Goal: Check status: Check status

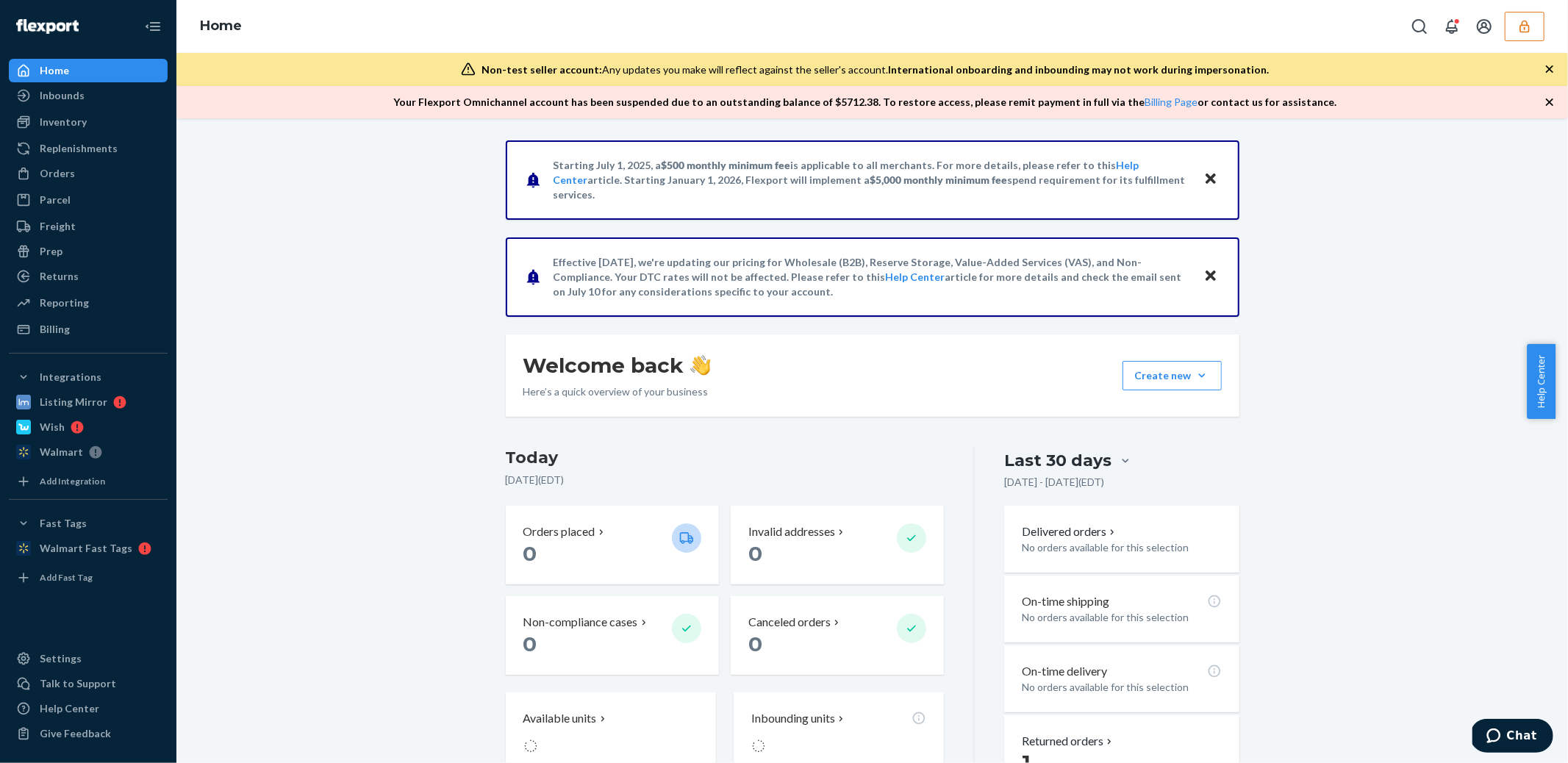
click at [1534, 27] on button "button" at bounding box center [1525, 27] width 40 height 29
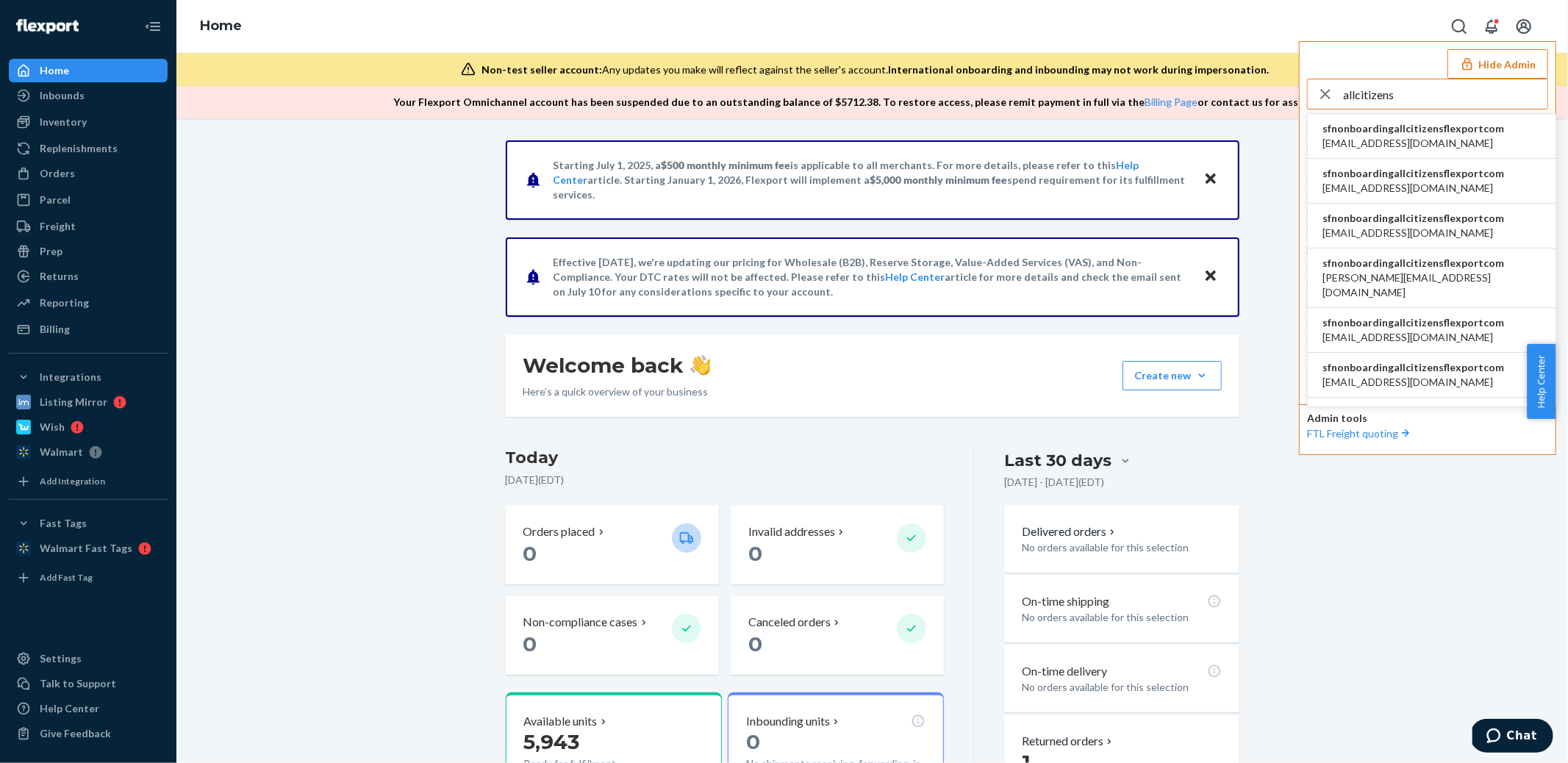
type input "allcitizens"
click at [1368, 137] on span "accounting@allcitizens.com" at bounding box center [1413, 143] width 182 height 15
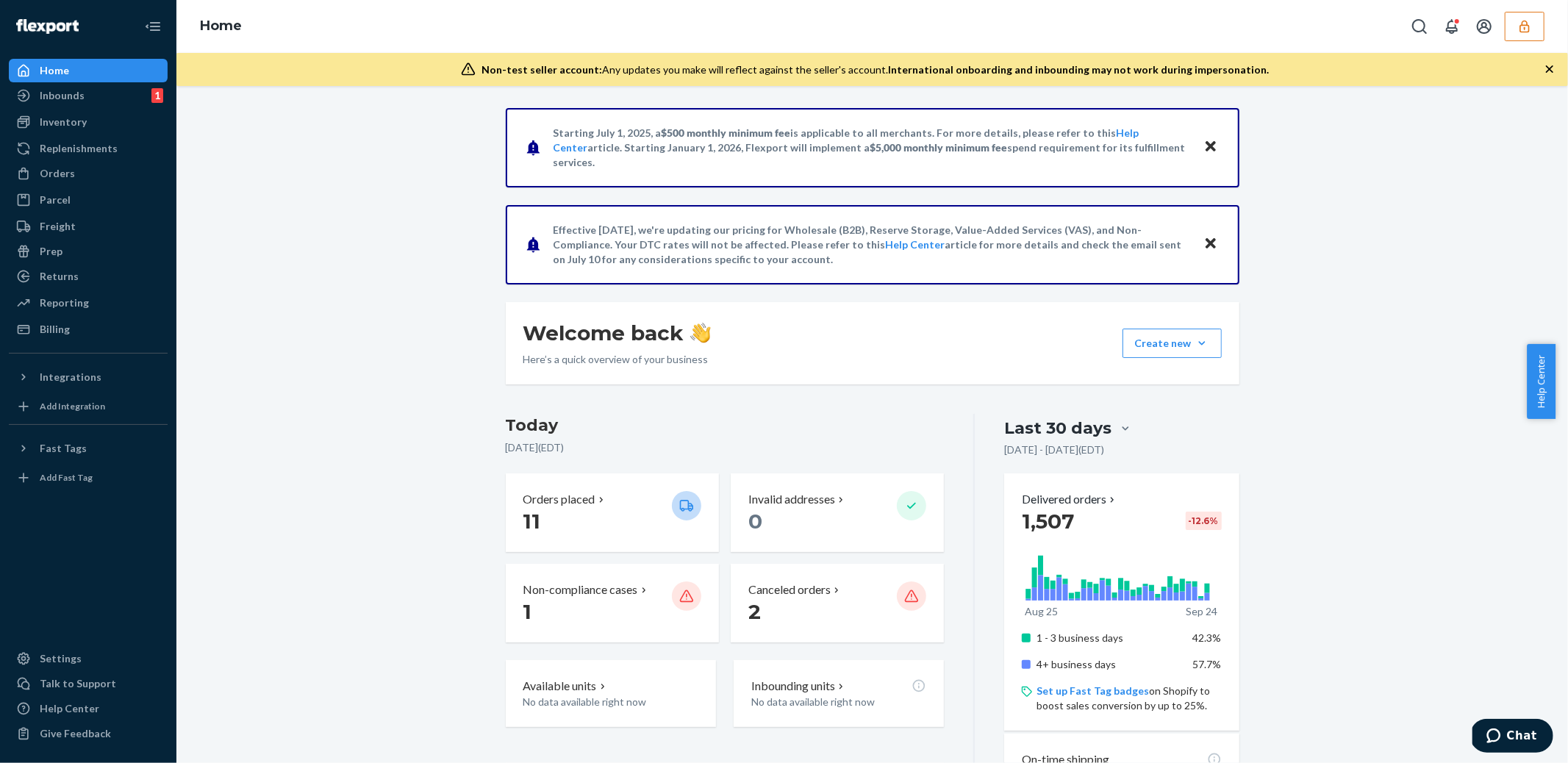
click at [1524, 27] on icon "button" at bounding box center [1525, 26] width 15 height 15
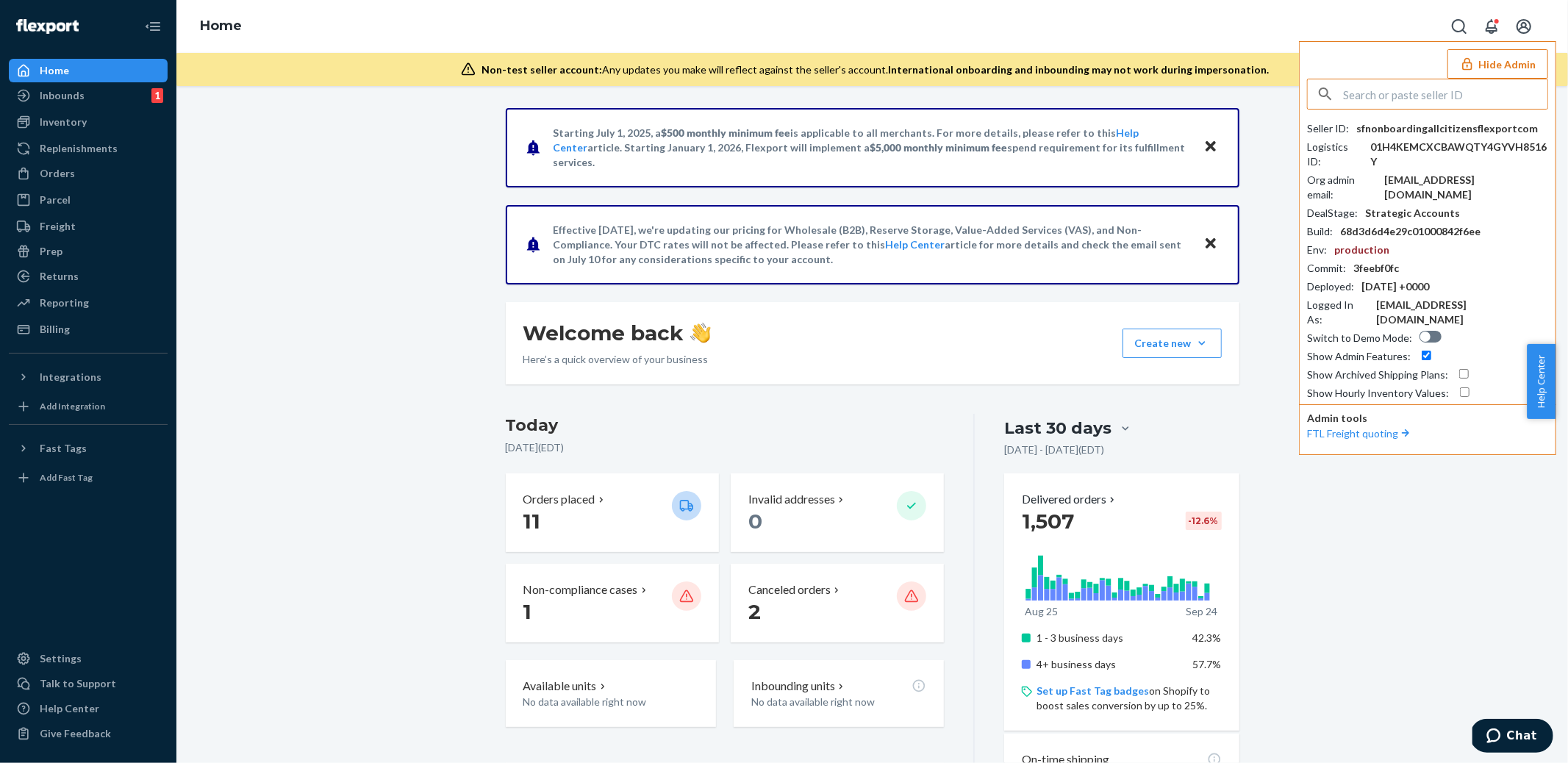
click at [48, 174] on div "Orders" at bounding box center [57, 173] width 35 height 15
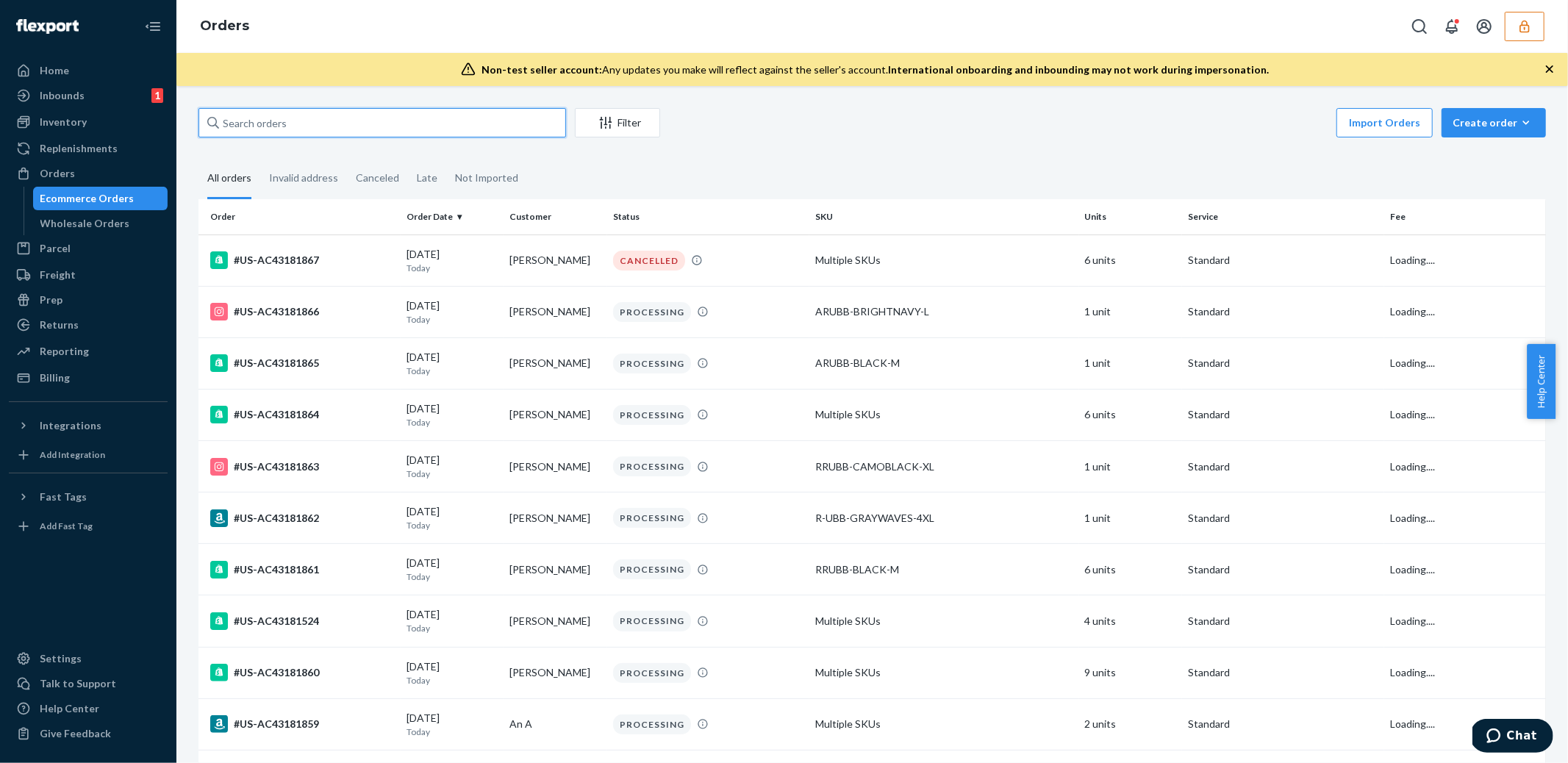
click at [367, 126] on input "text" at bounding box center [382, 123] width 367 height 29
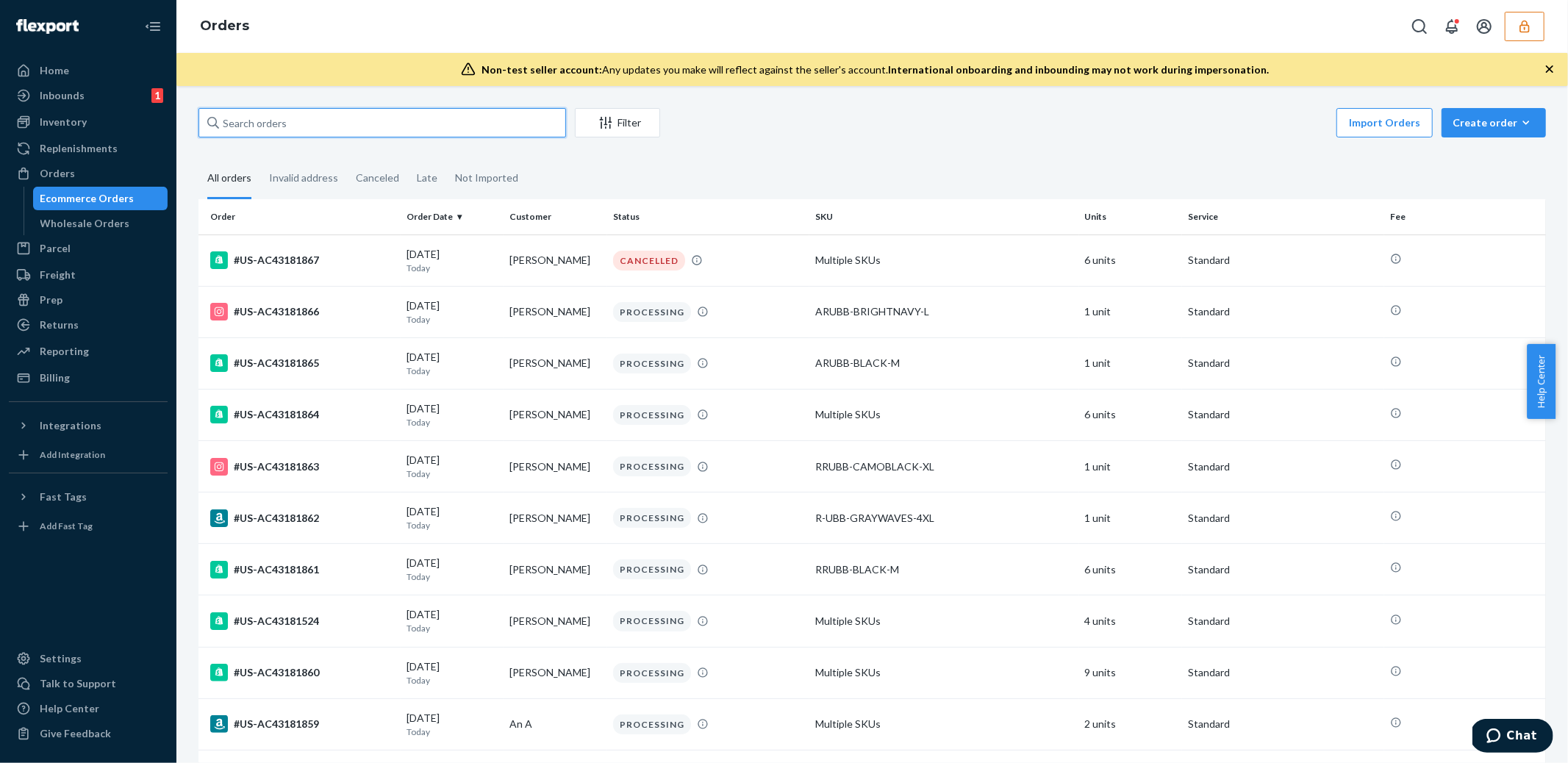
click at [367, 126] on input "text" at bounding box center [382, 123] width 367 height 29
click at [284, 122] on input "US-AC431" at bounding box center [382, 123] width 367 height 29
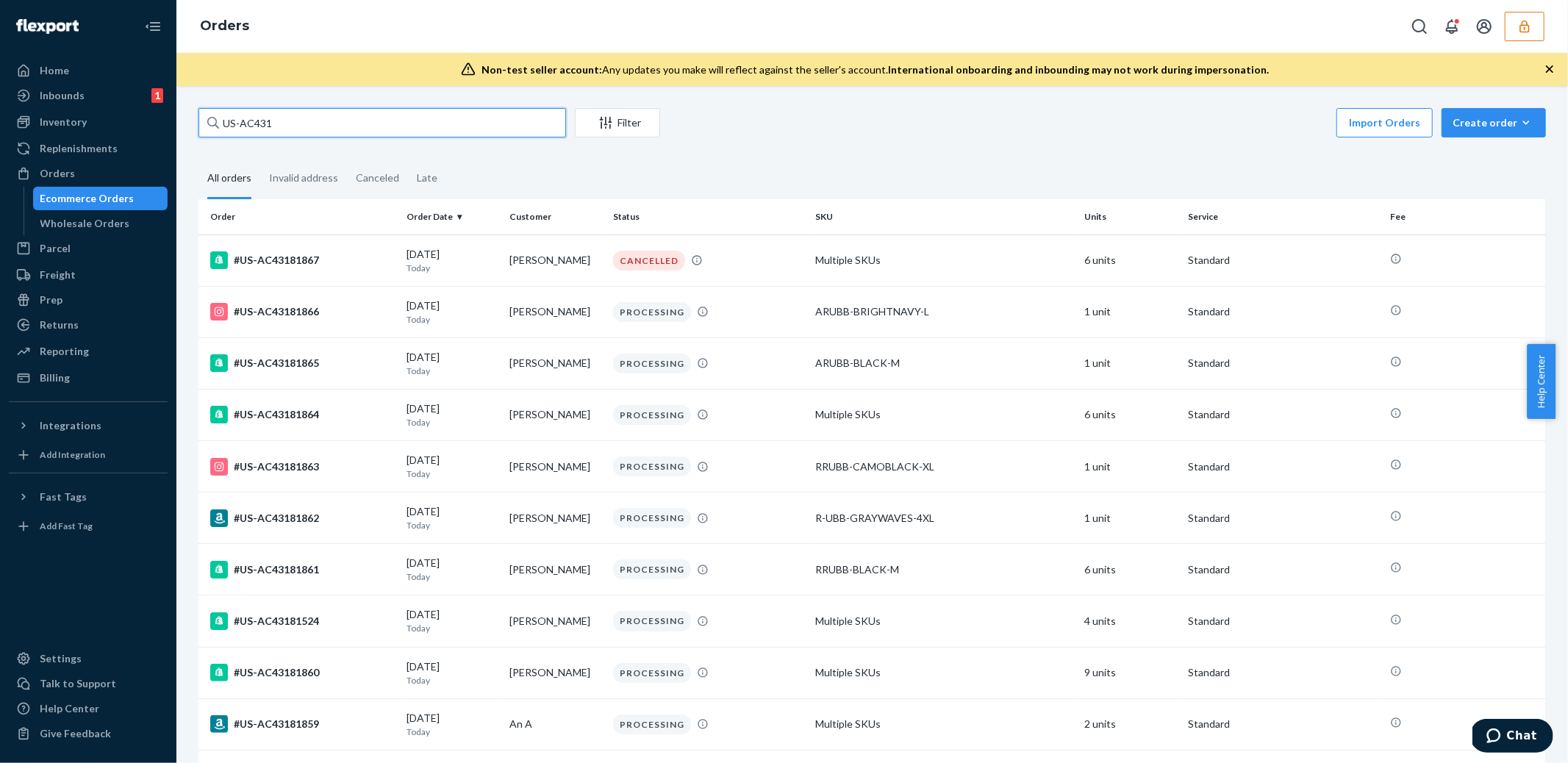
click at [284, 122] on input "US-AC431" at bounding box center [382, 123] width 367 height 29
paste input "#US-AC43181769"
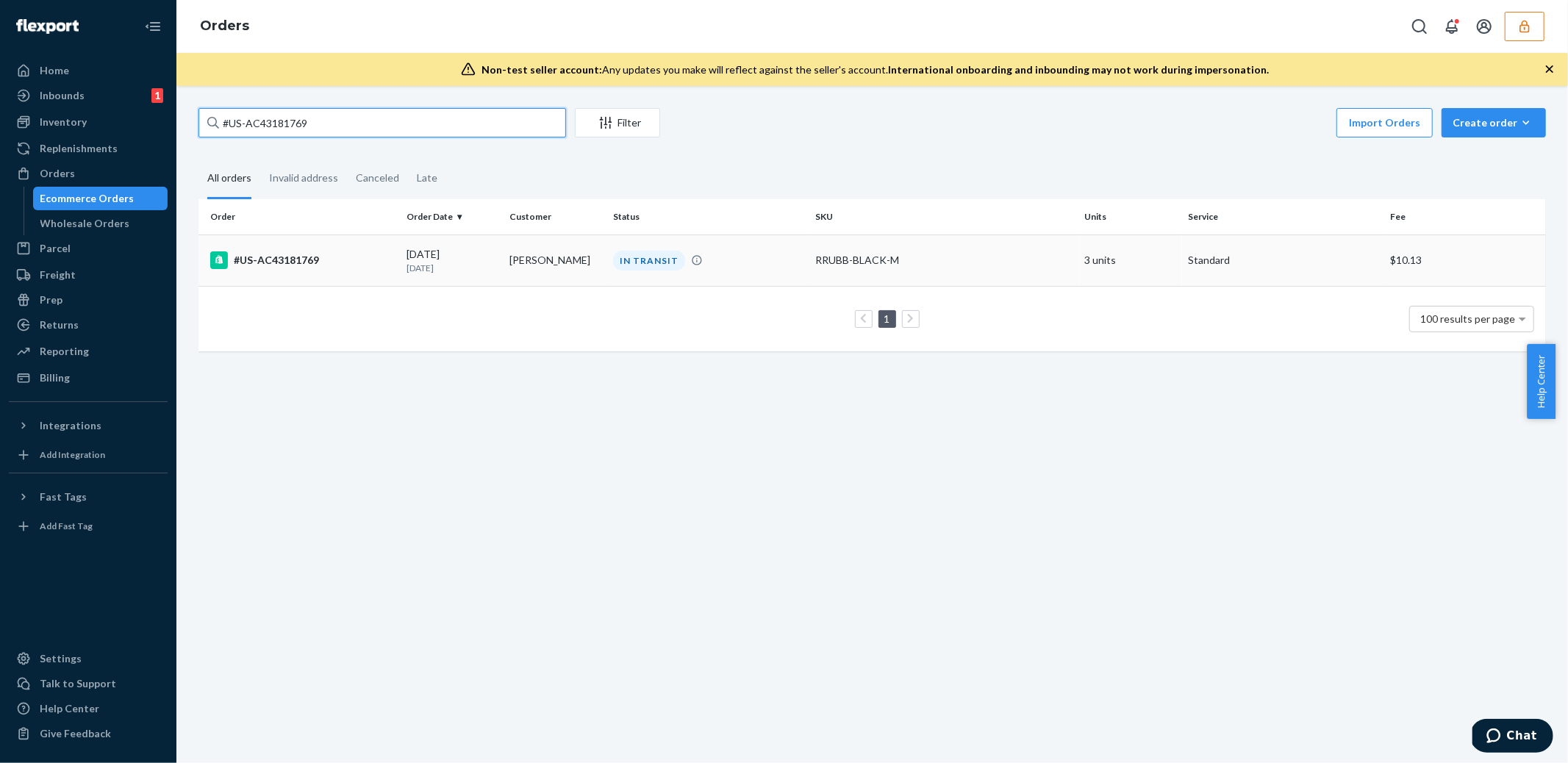
type input "#US-AC43181769"
click at [477, 264] on p "[DATE]" at bounding box center [452, 268] width 92 height 12
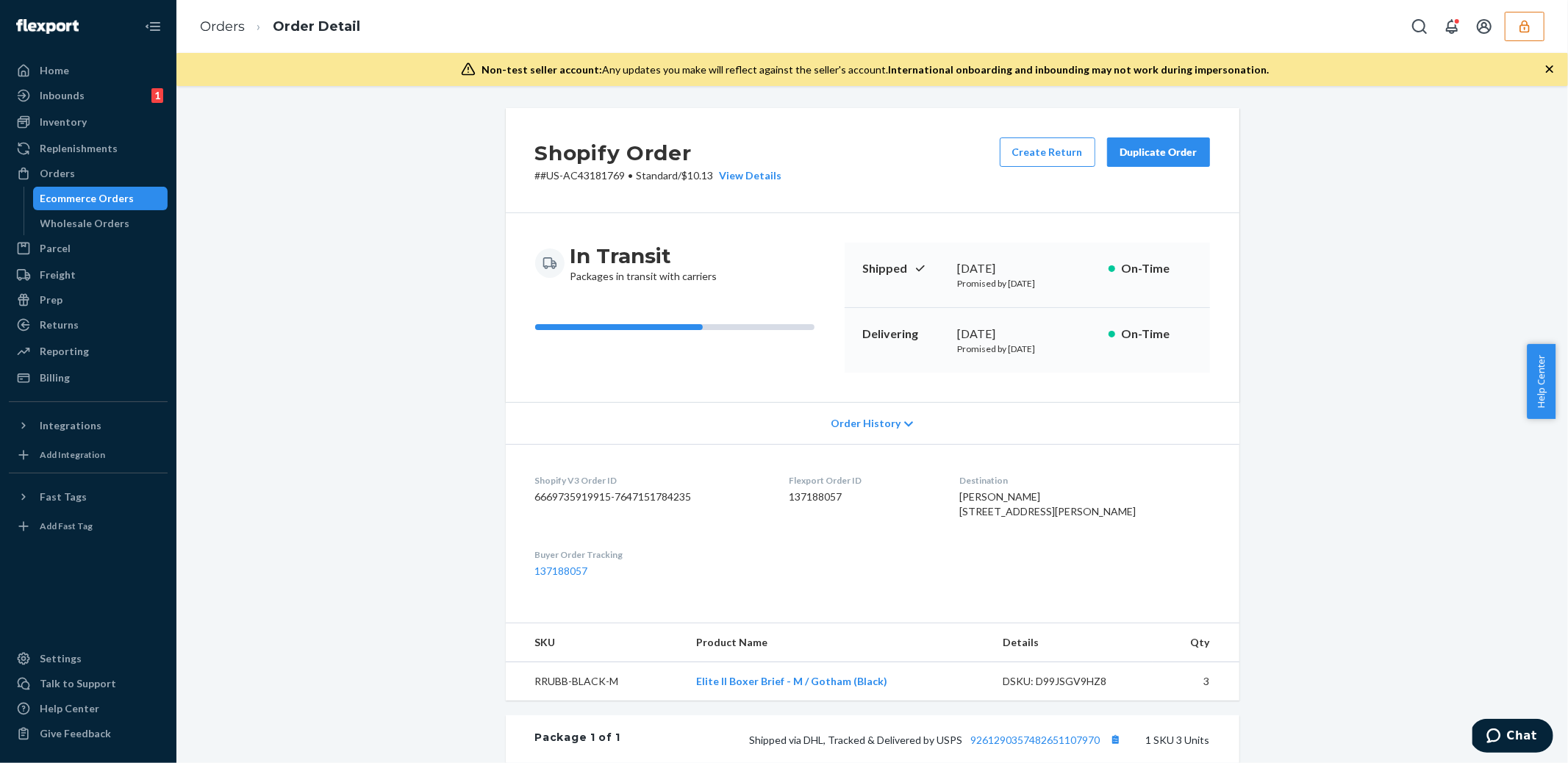
click at [121, 200] on div "Ecommerce Orders" at bounding box center [87, 198] width 94 height 15
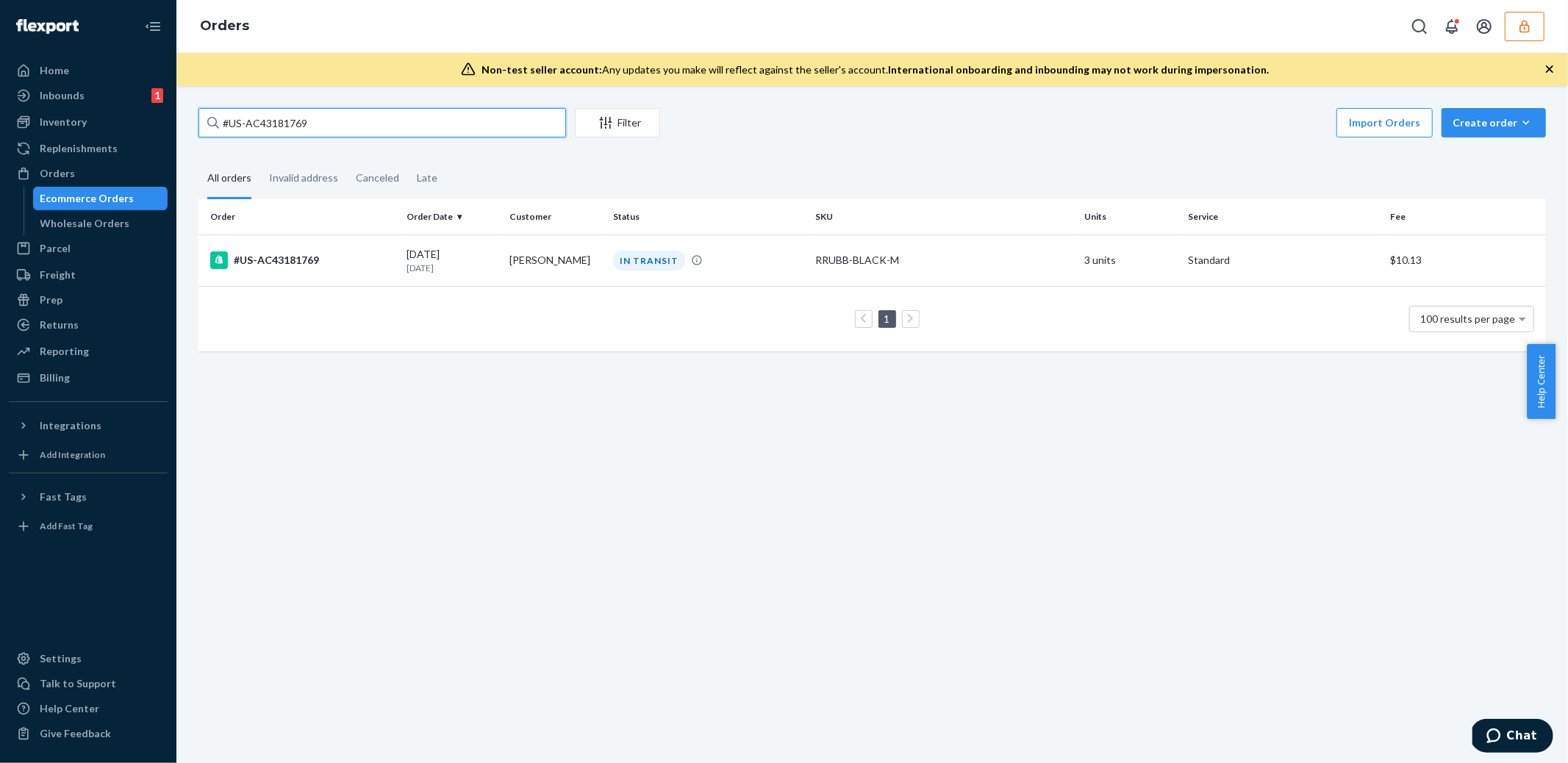
click at [342, 125] on input "#US-AC43181769" at bounding box center [382, 123] width 367 height 29
paste input "8"
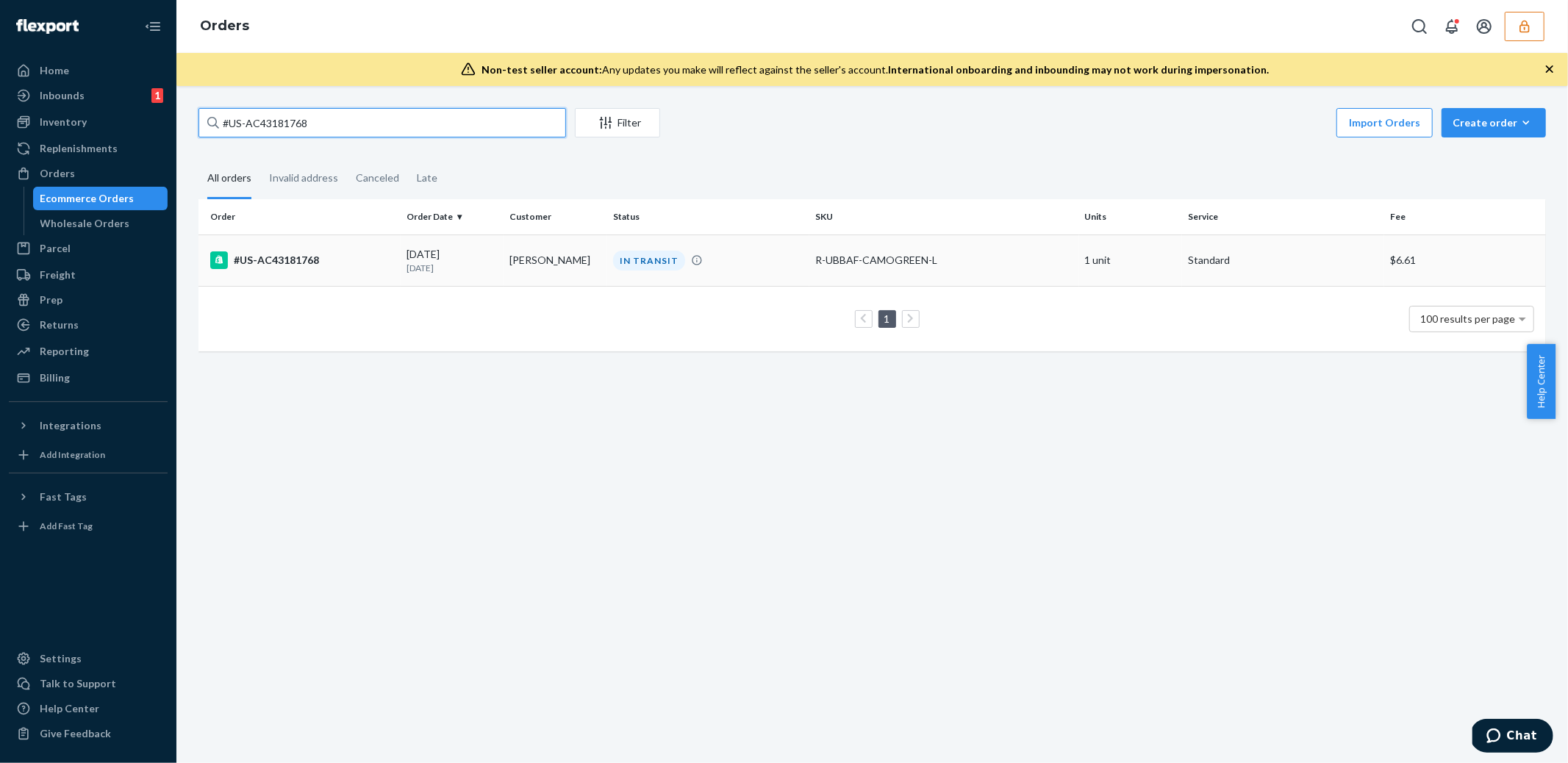
type input "#US-AC43181768"
click at [362, 264] on div "#US-AC43181768" at bounding box center [303, 260] width 185 height 17
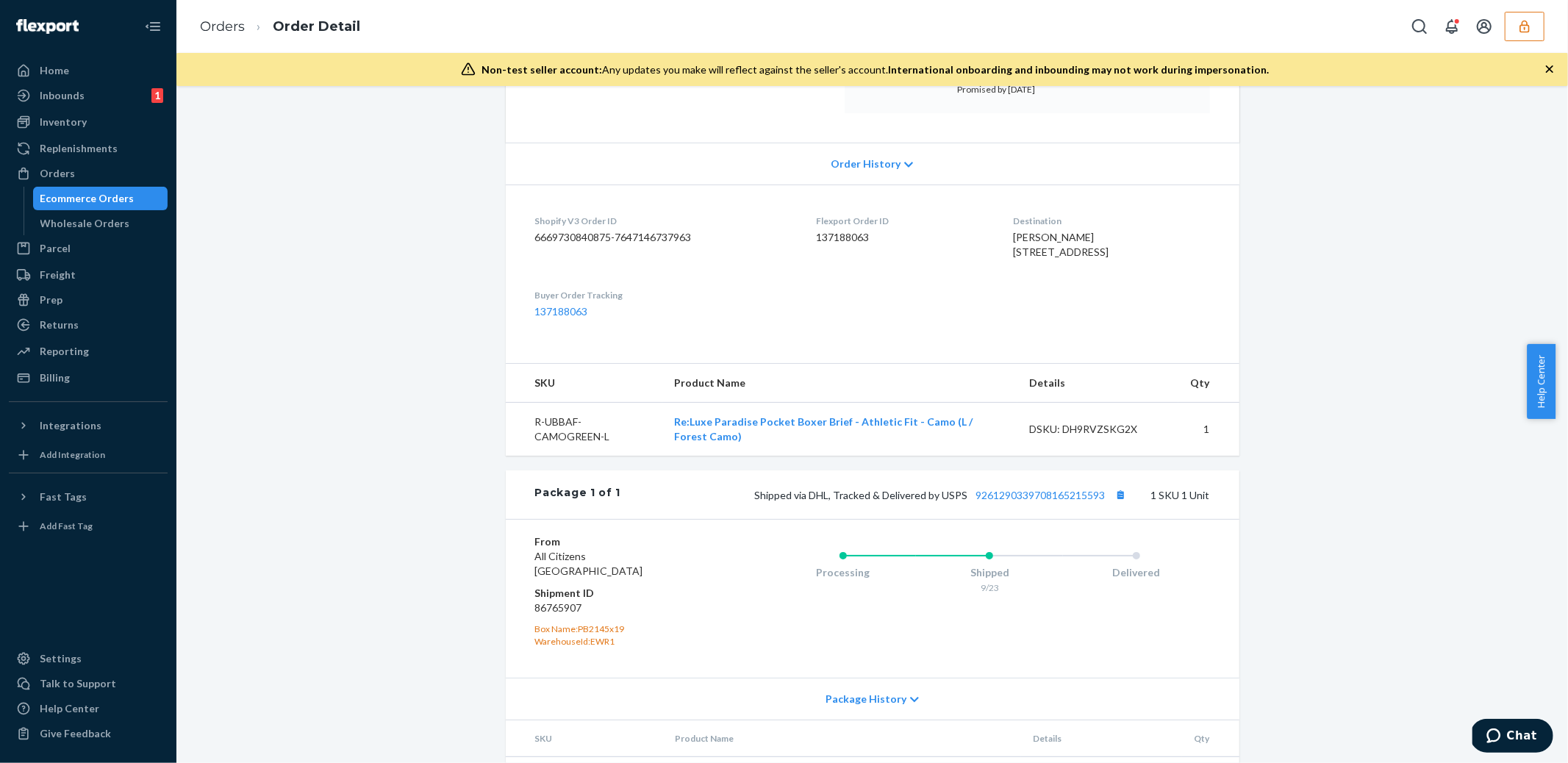
scroll to position [349, 0]
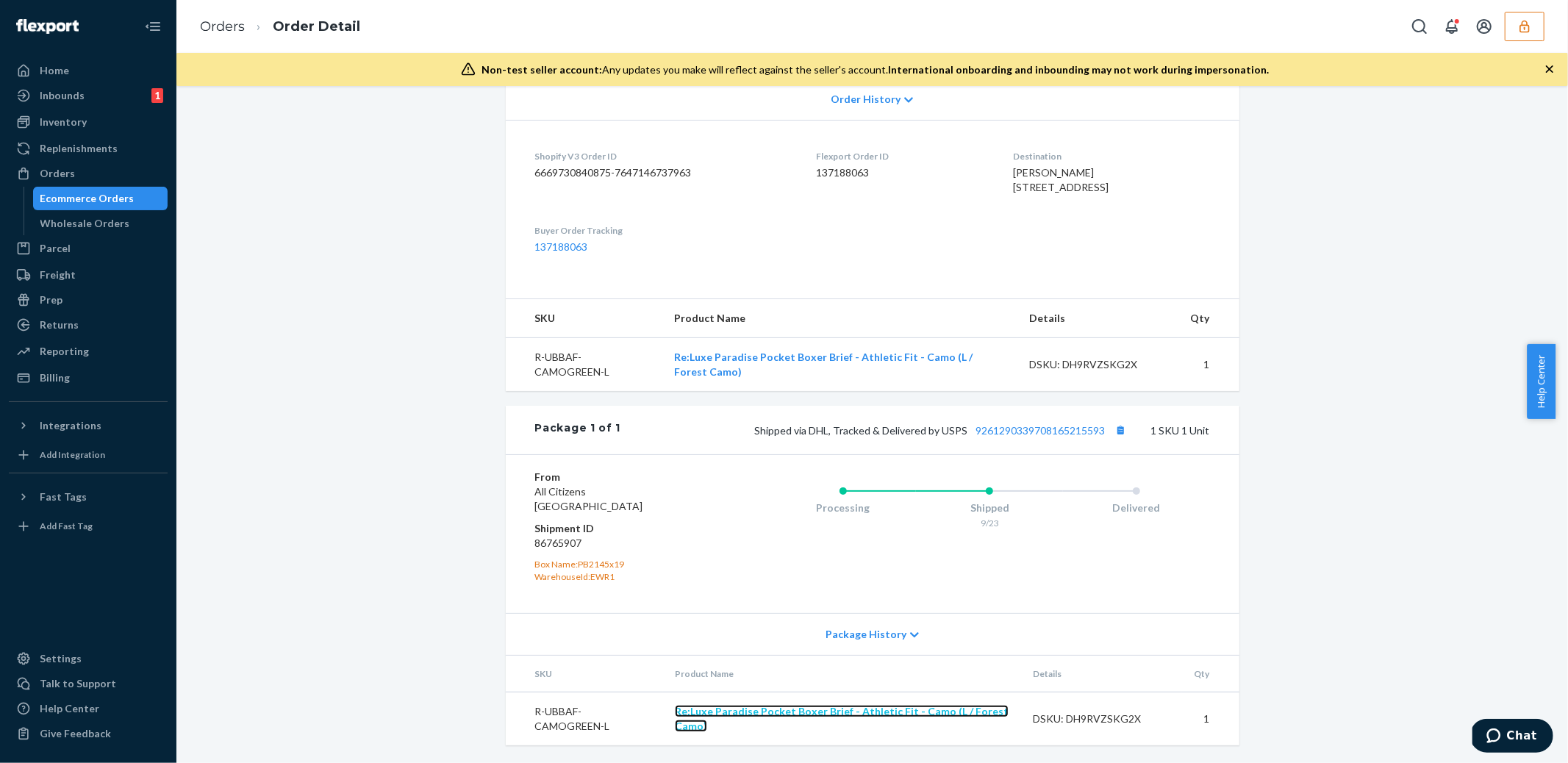
click at [709, 709] on link "Re:Luxe Paradise Pocket Boxer Brief - Athletic Fit - Camo (L / Forest Camo)" at bounding box center [842, 718] width 334 height 27
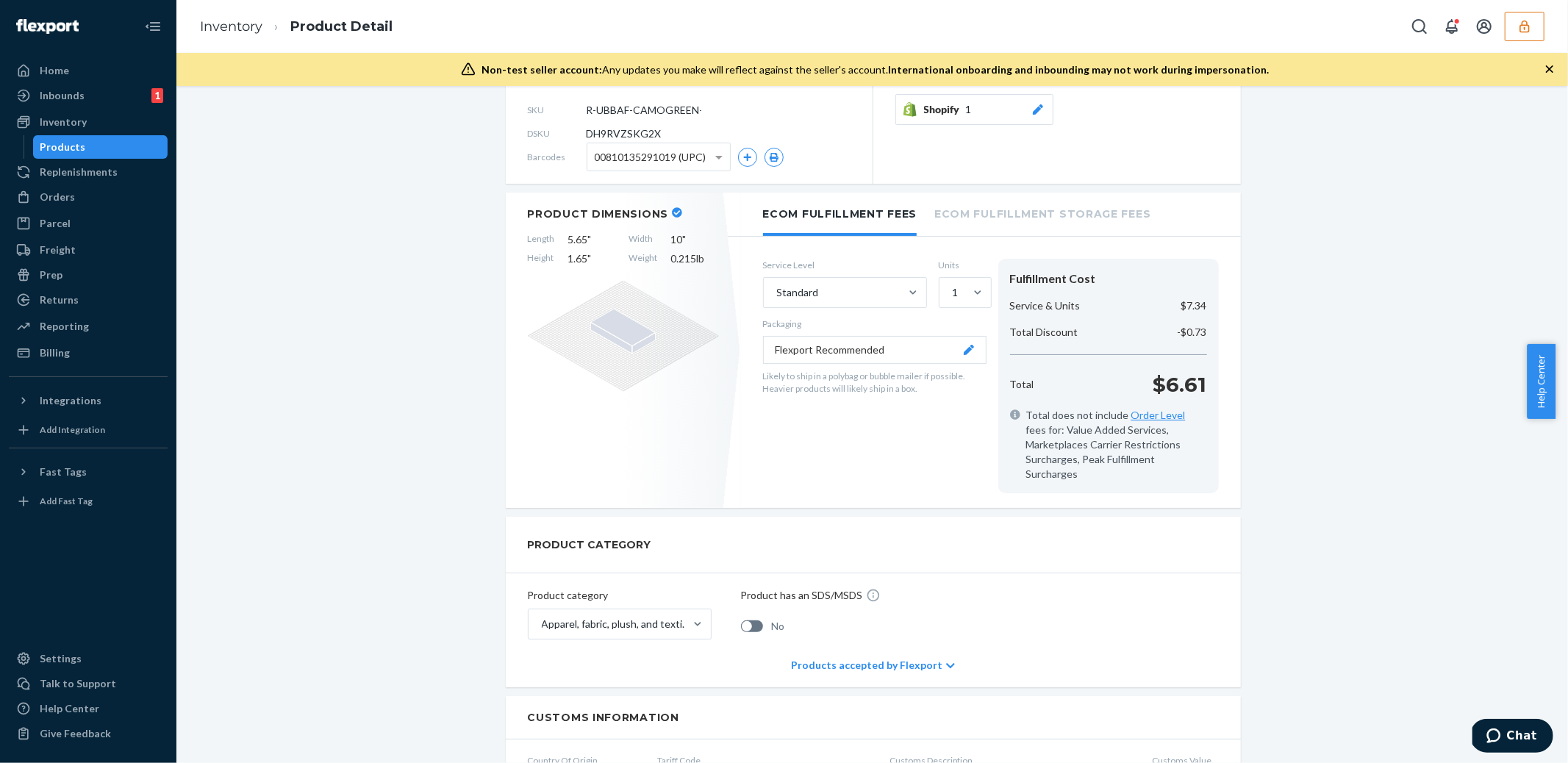
scroll to position [130, 0]
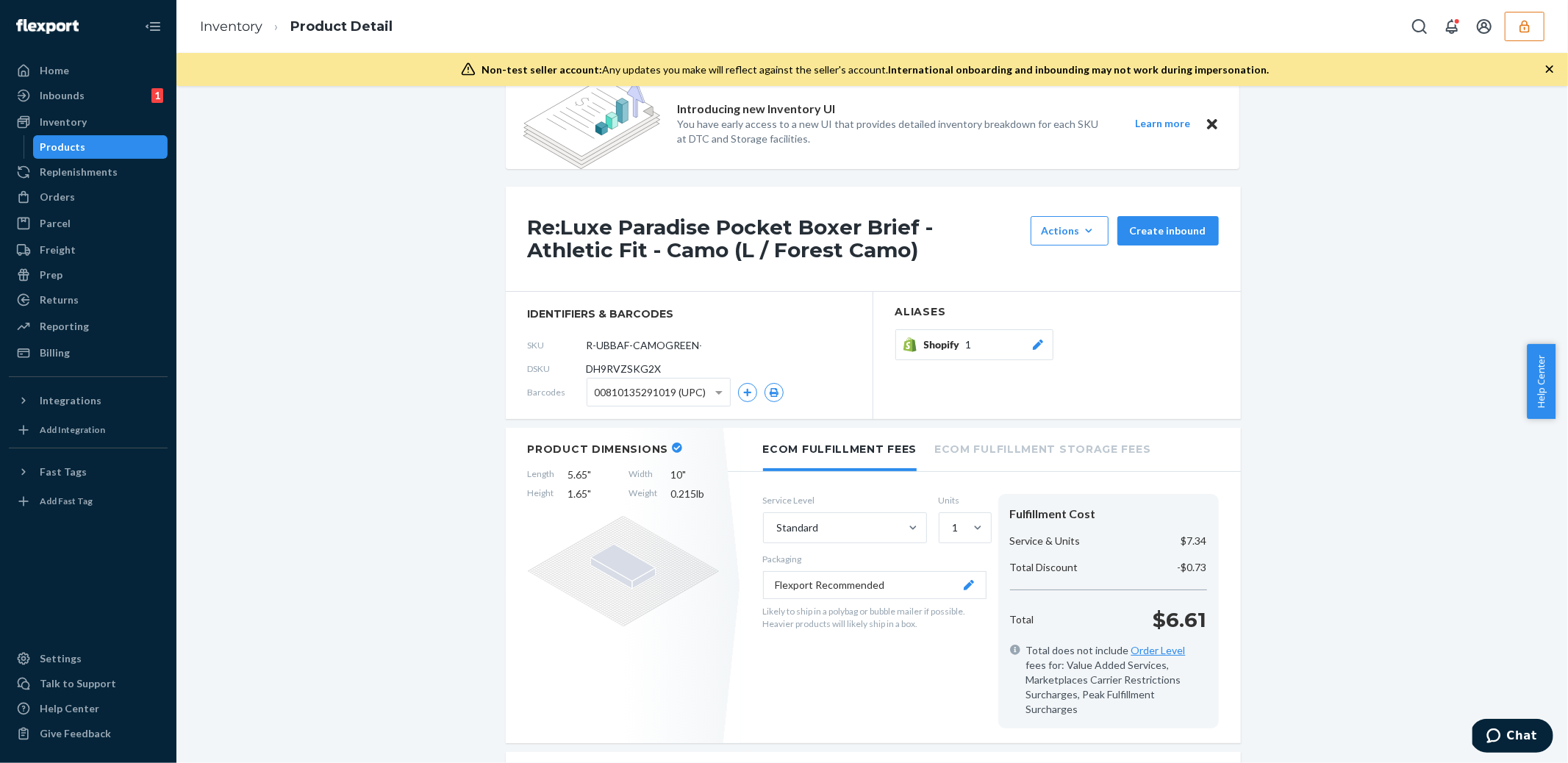
scroll to position [0, 0]
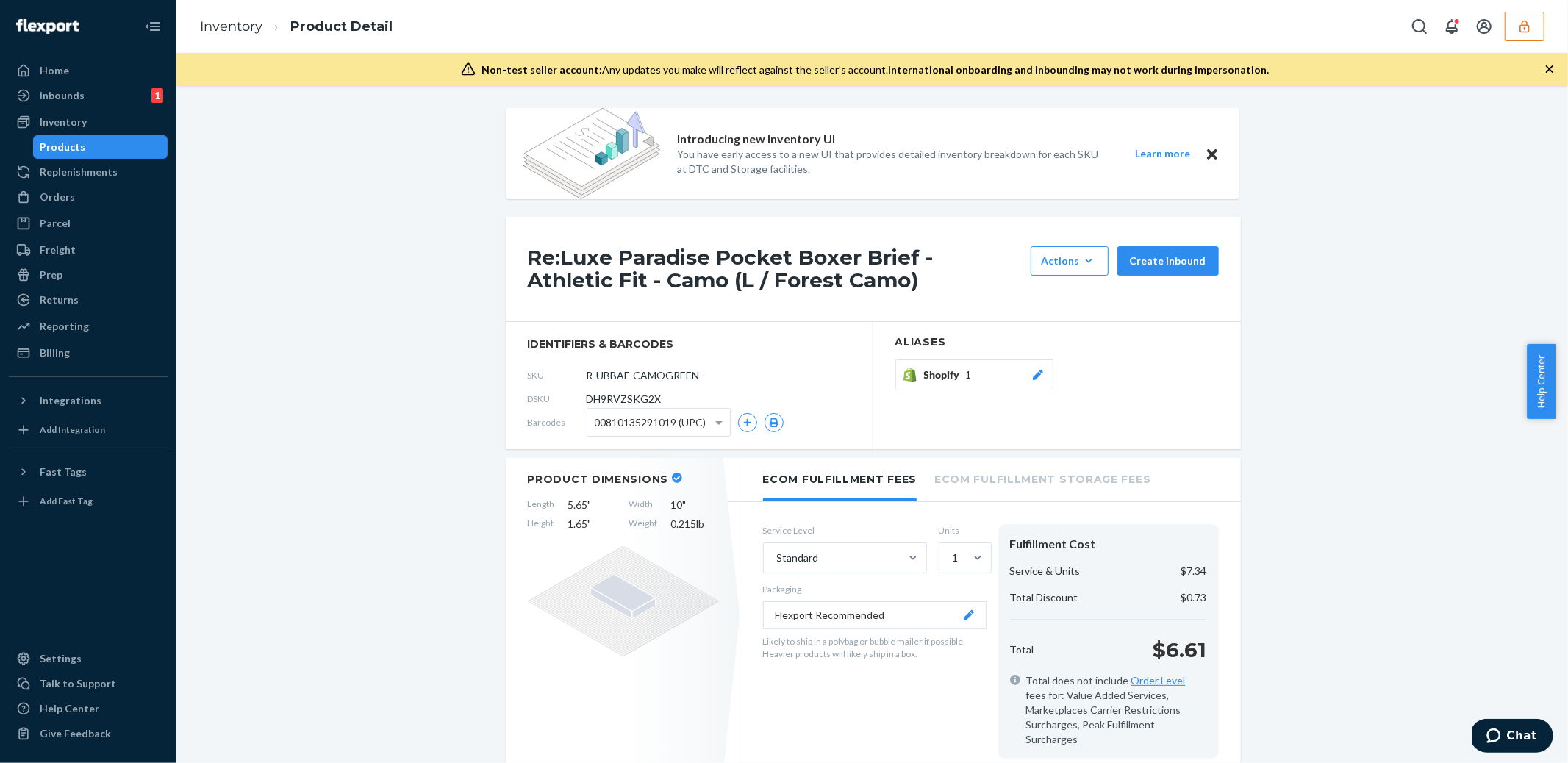
click at [124, 151] on div "Products" at bounding box center [100, 147] width 132 height 21
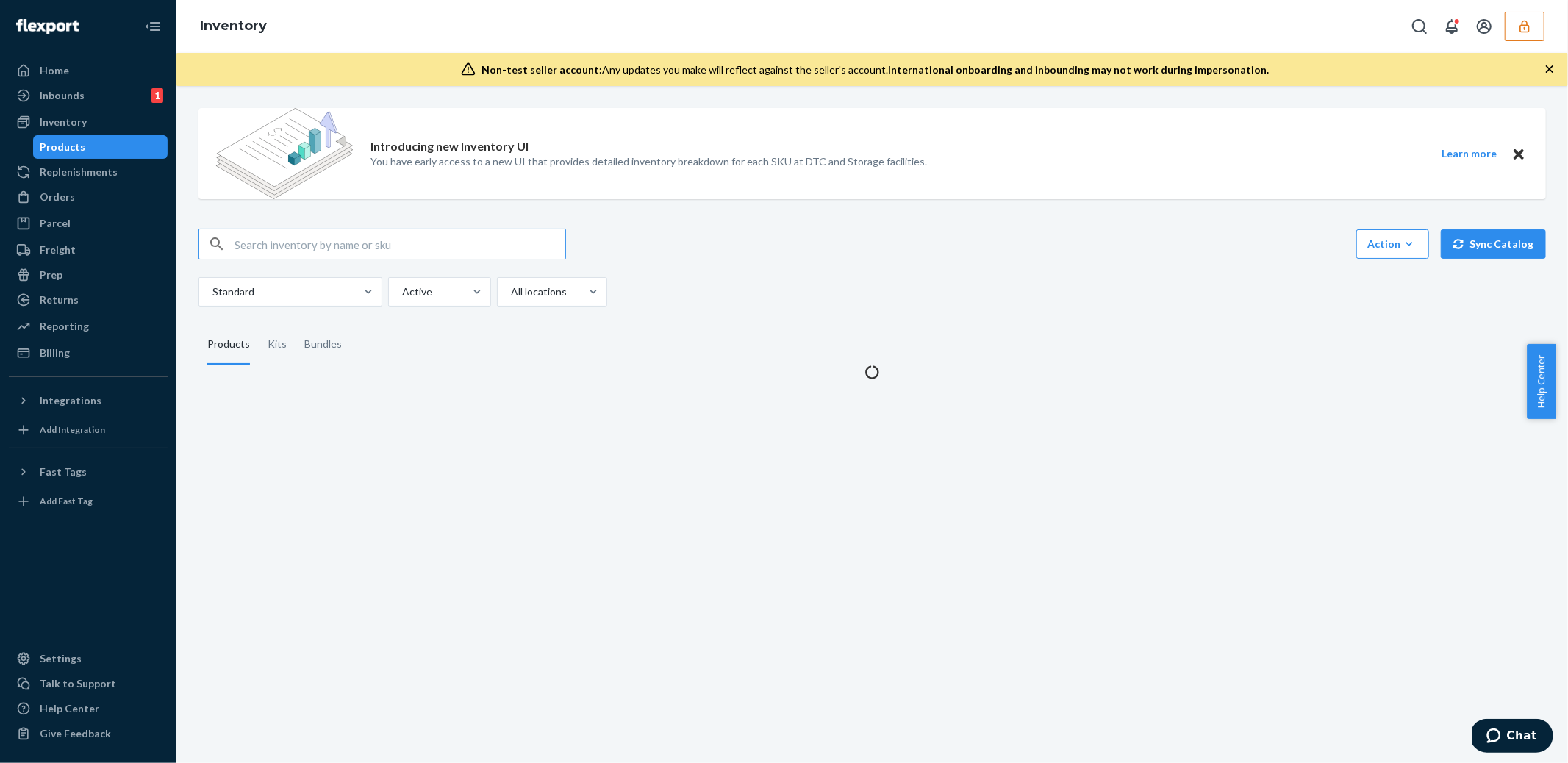
click at [296, 238] on input "text" at bounding box center [399, 244] width 331 height 29
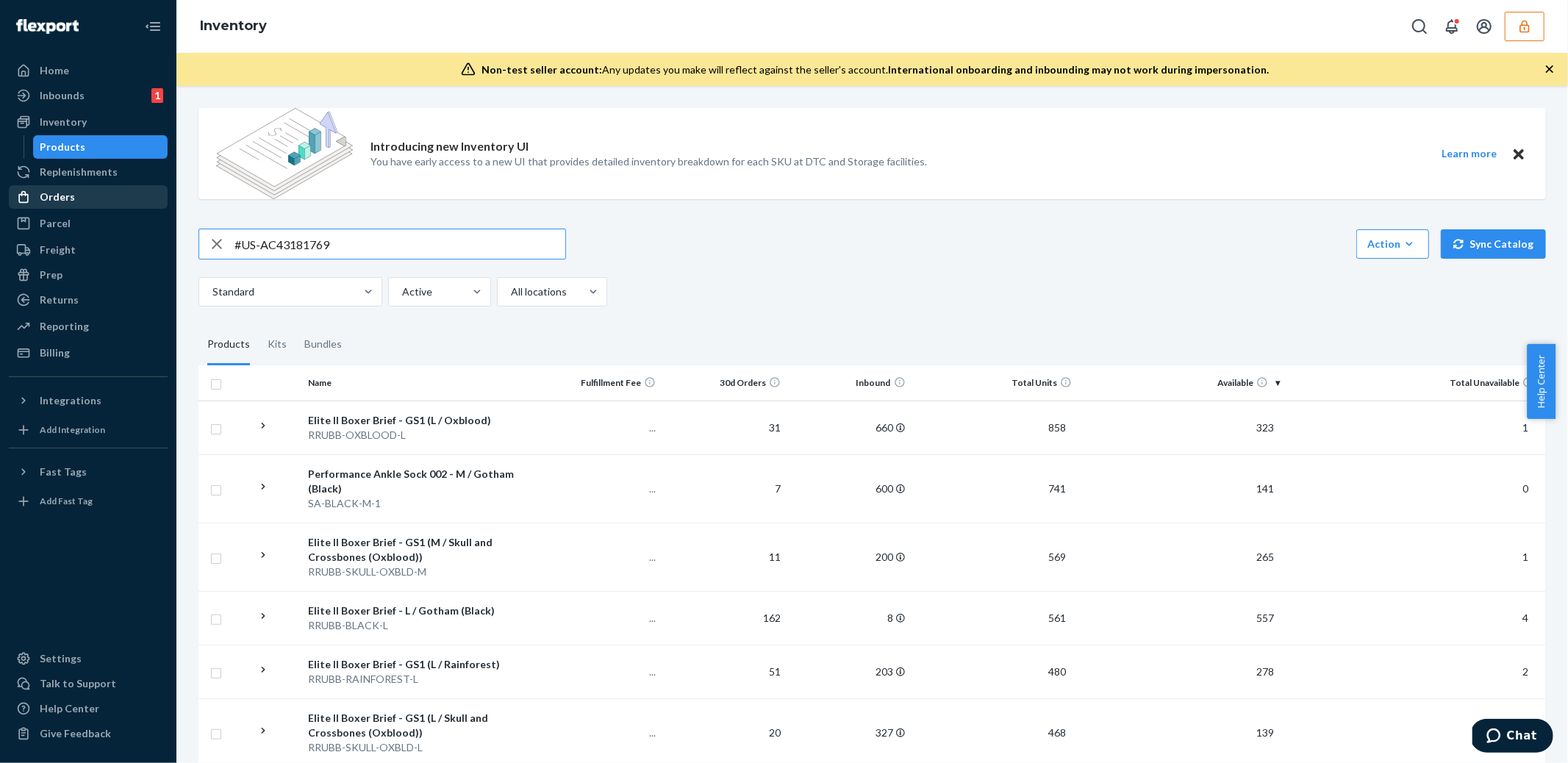
type input "#US-AC43181769"
click at [46, 195] on div "Orders" at bounding box center [57, 196] width 35 height 15
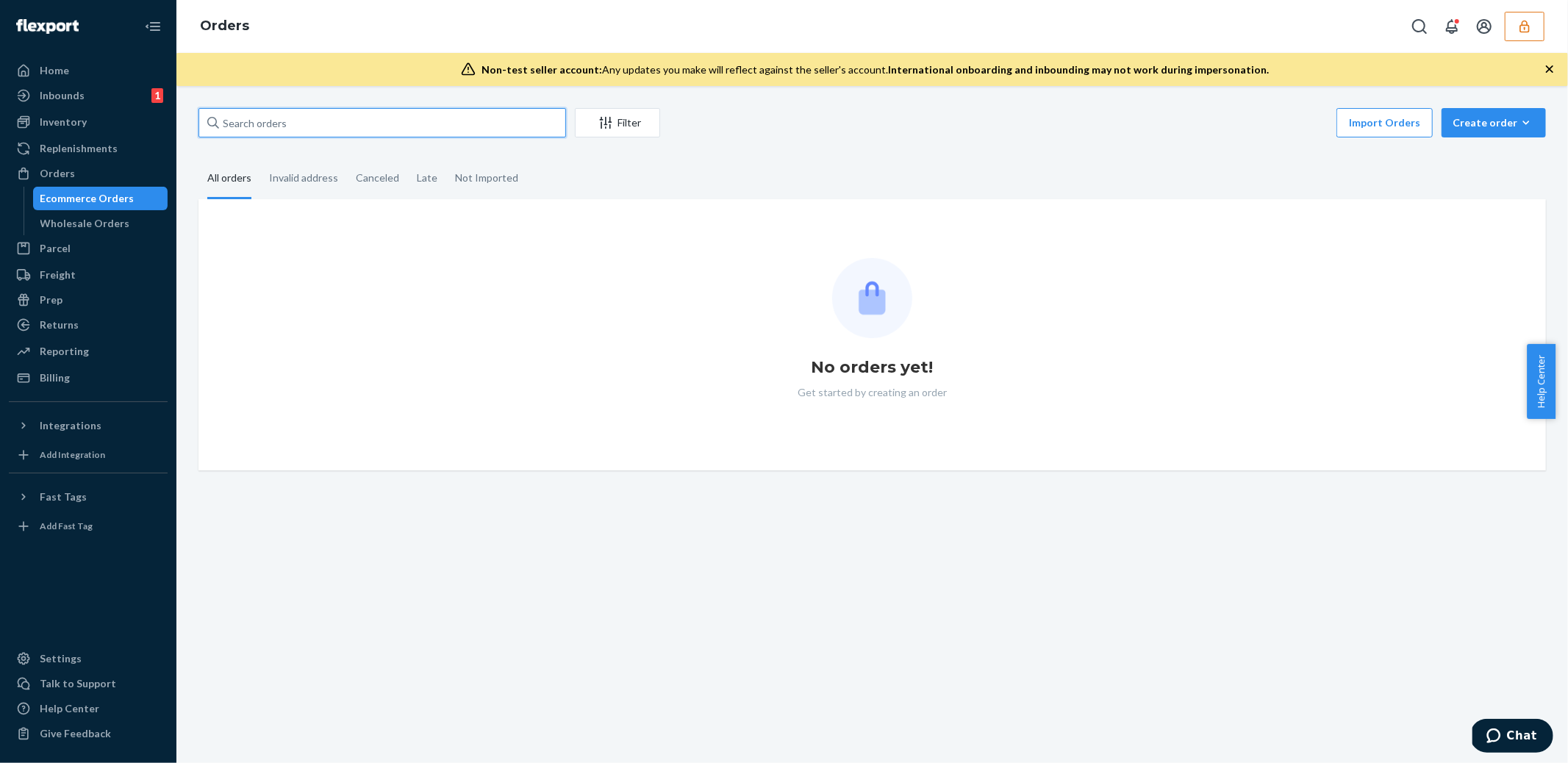
click at [277, 118] on input "text" at bounding box center [382, 123] width 367 height 29
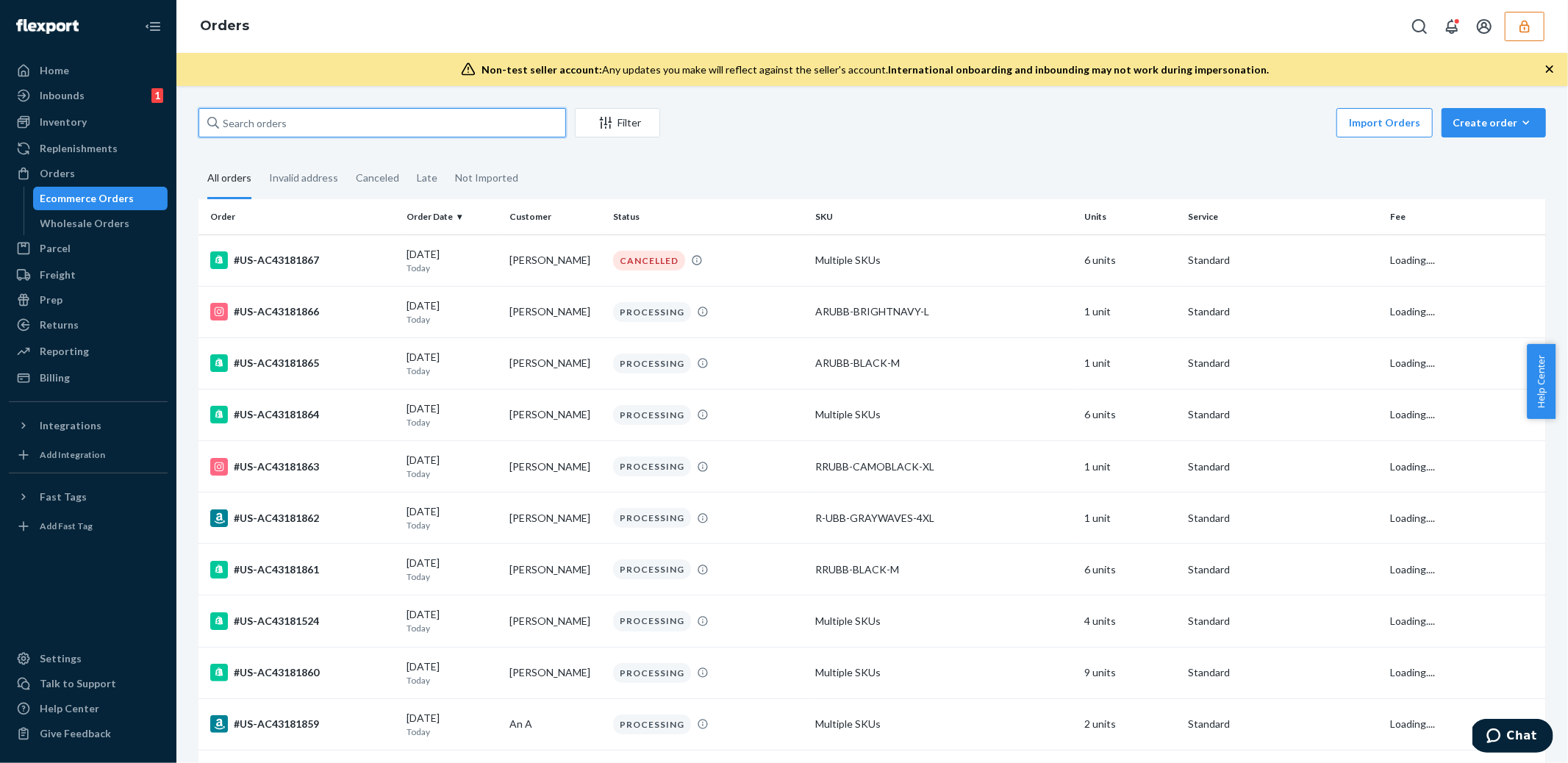
click at [277, 118] on input "text" at bounding box center [382, 123] width 367 height 29
paste input "#US-AC43181769"
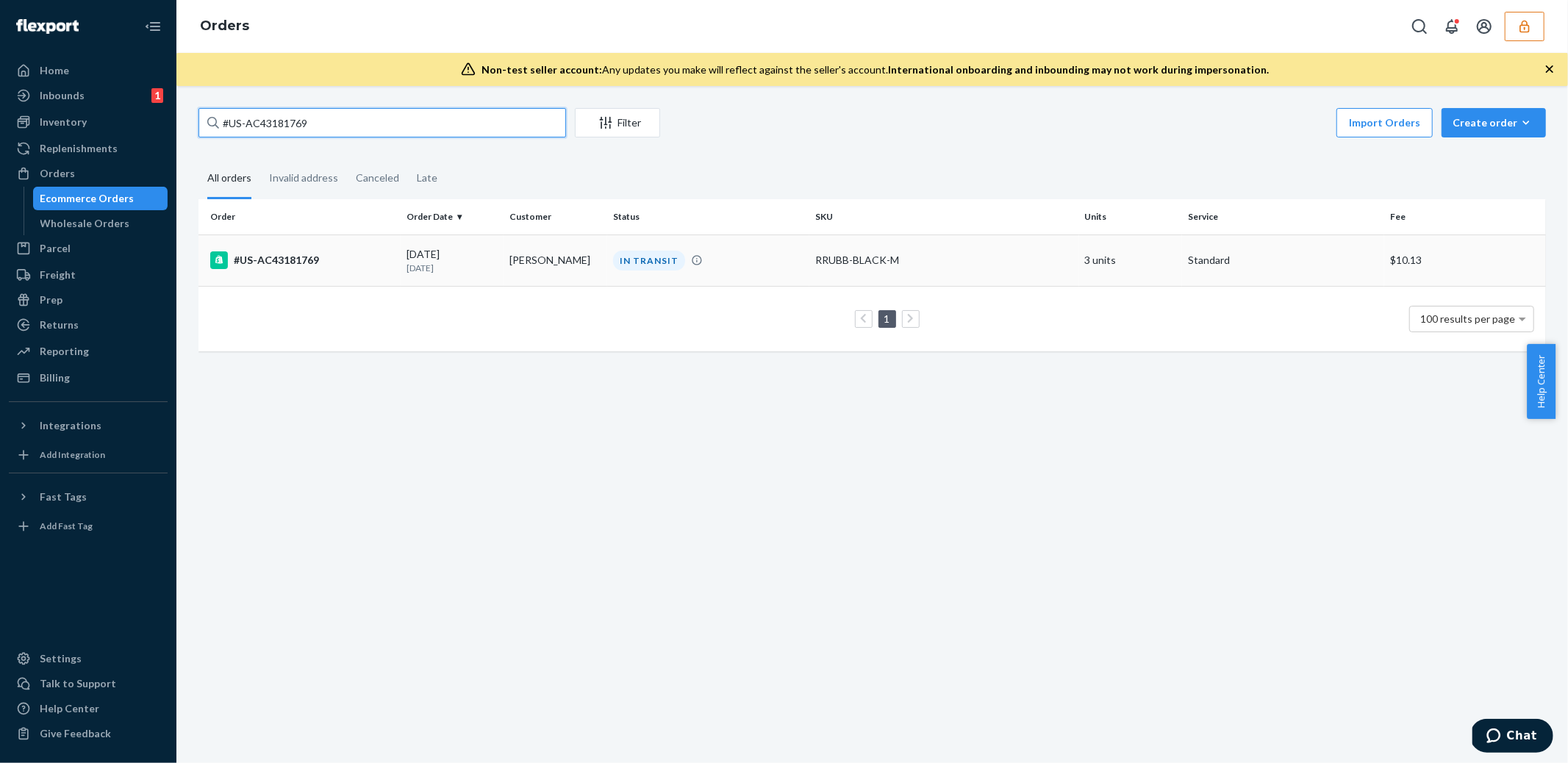
type input "#US-AC43181769"
click at [316, 248] on td "#US-AC43181769" at bounding box center [300, 260] width 202 height 52
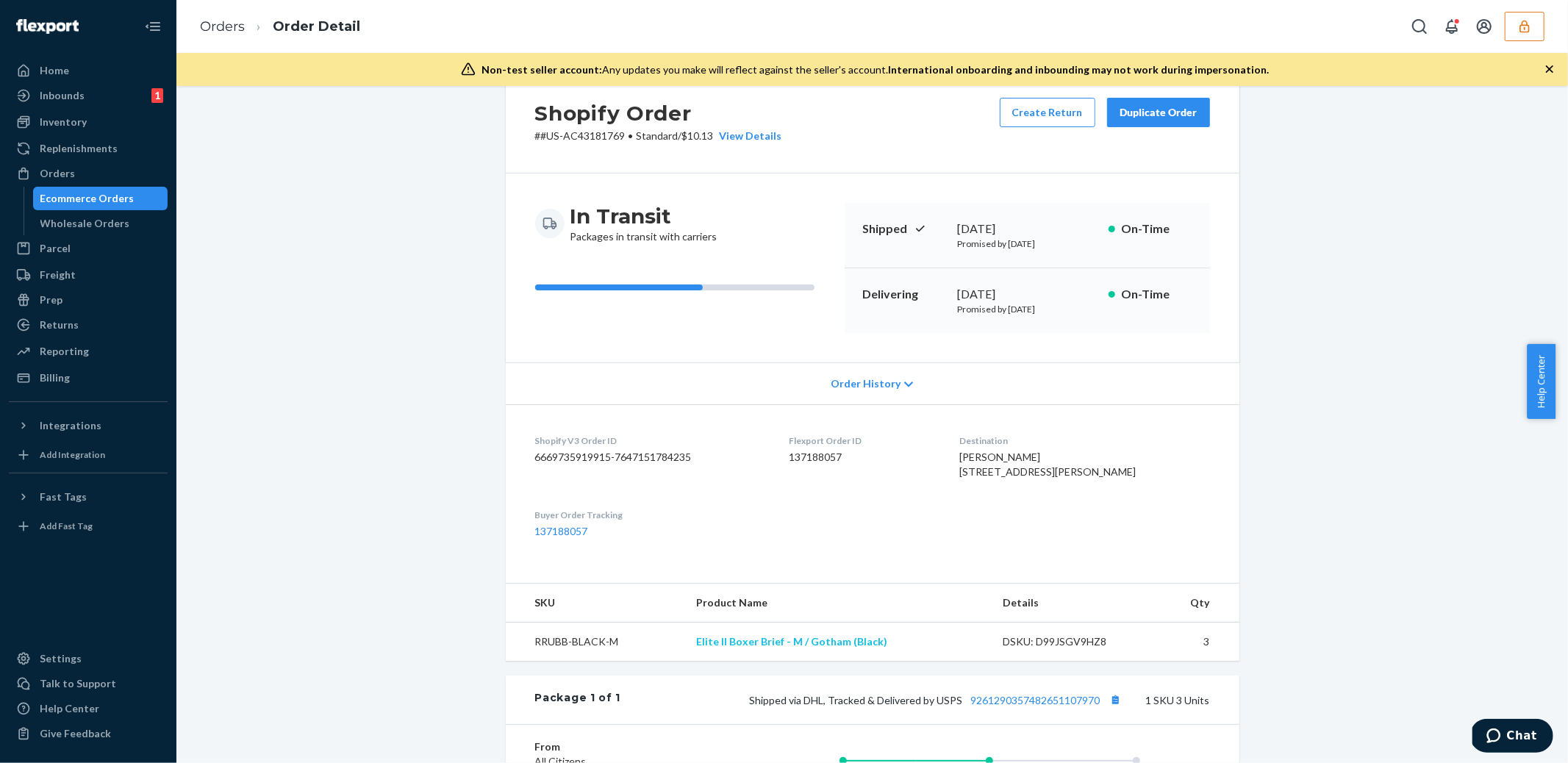
scroll to position [57, 0]
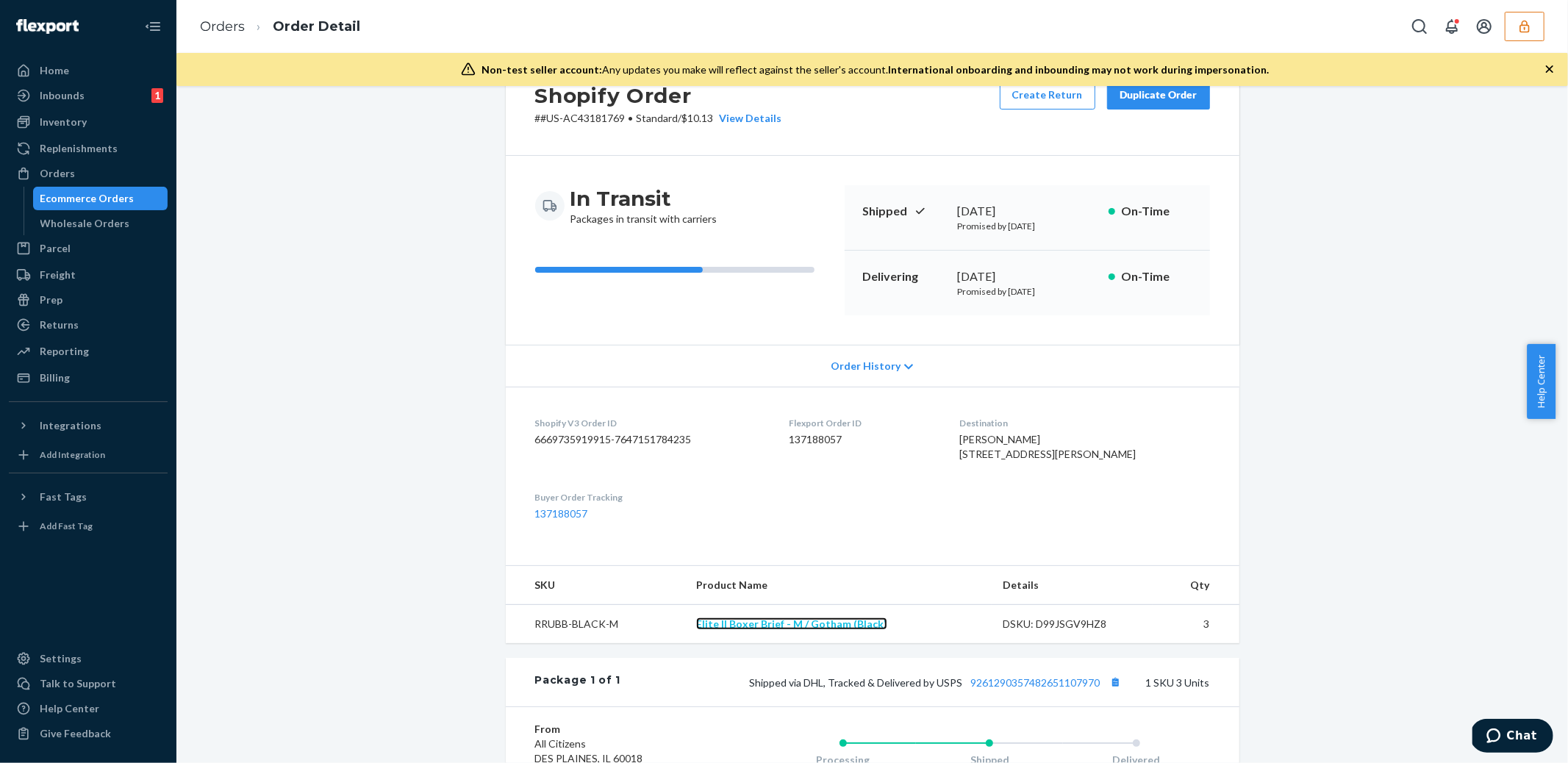
click at [842, 630] on link "Elite II Boxer Brief - M / Gotham (Black)" at bounding box center [792, 624] width 191 height 12
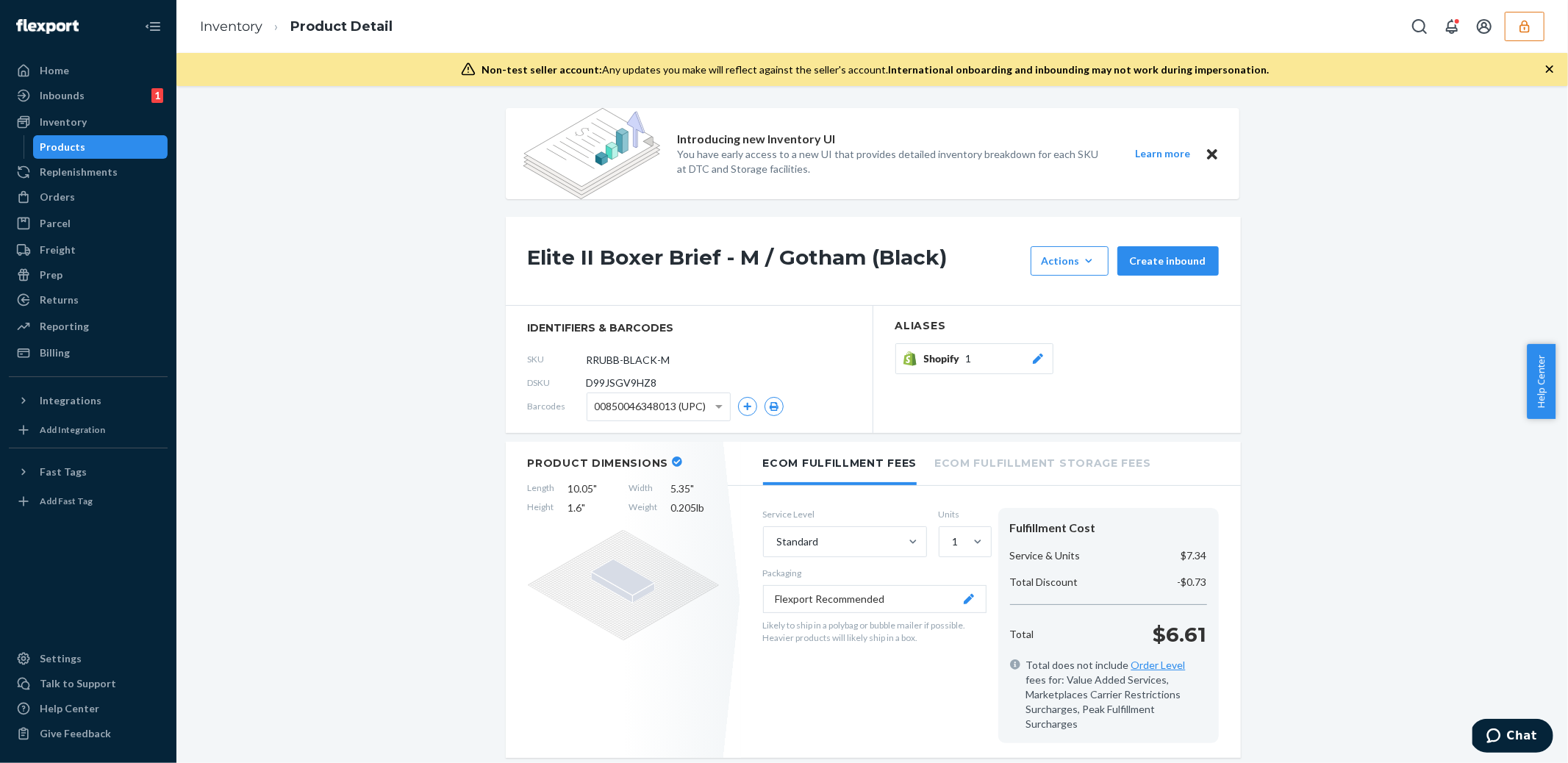
click at [85, 145] on div "Products" at bounding box center [100, 147] width 132 height 21
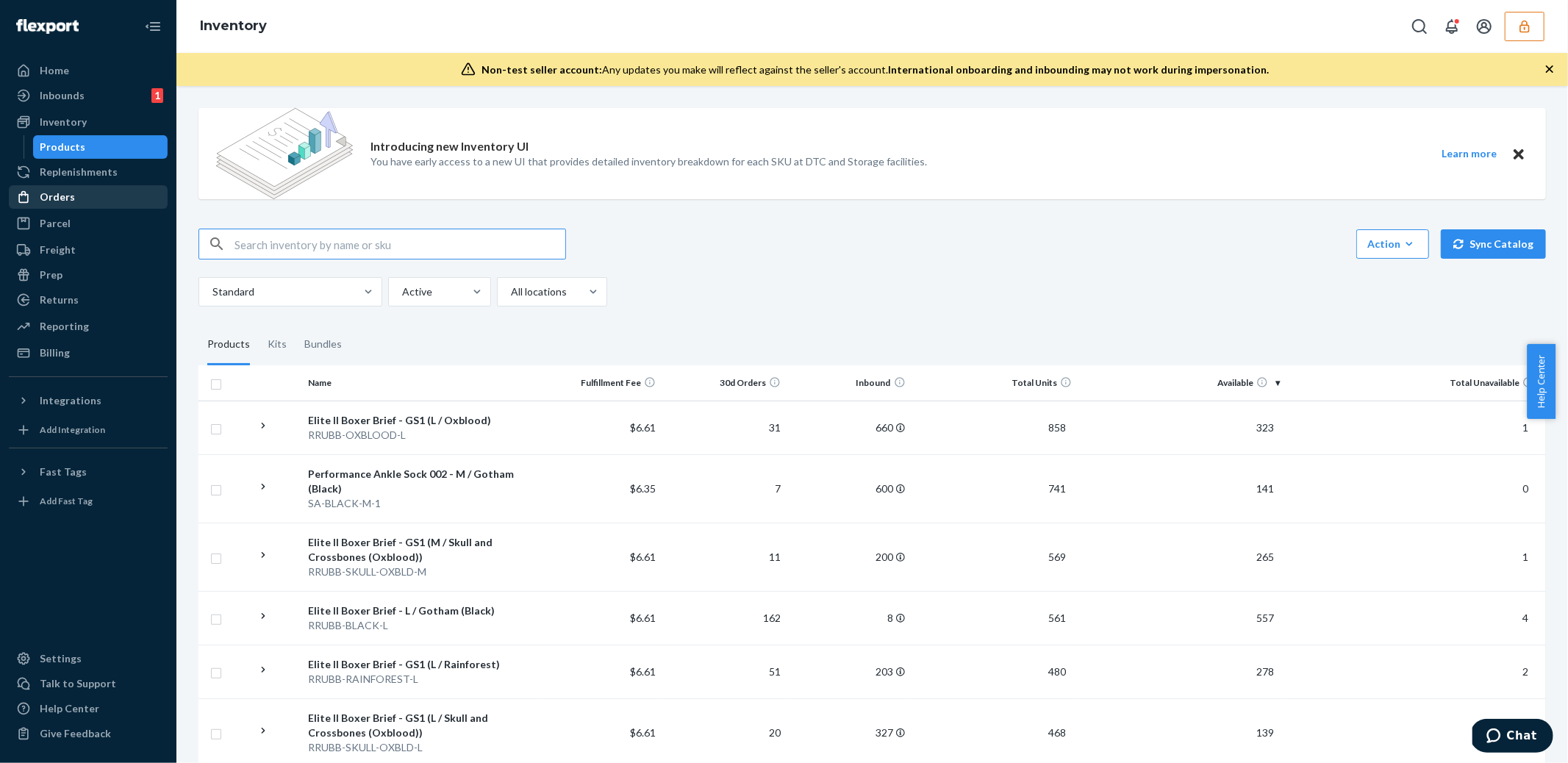
click at [43, 200] on div "Orders" at bounding box center [57, 196] width 35 height 15
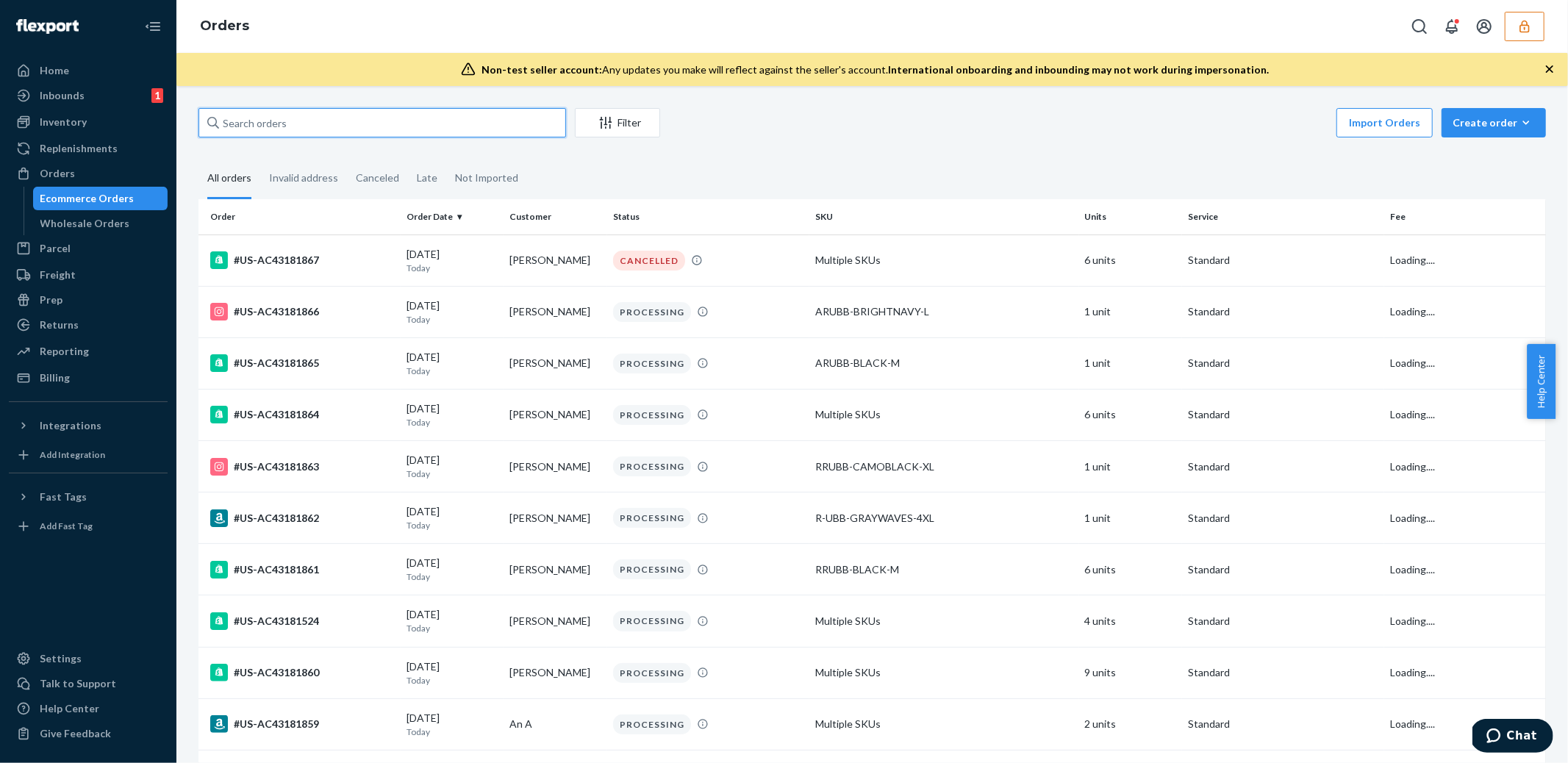
click at [308, 127] on input "text" at bounding box center [382, 123] width 367 height 29
paste input "#US-AC43181769"
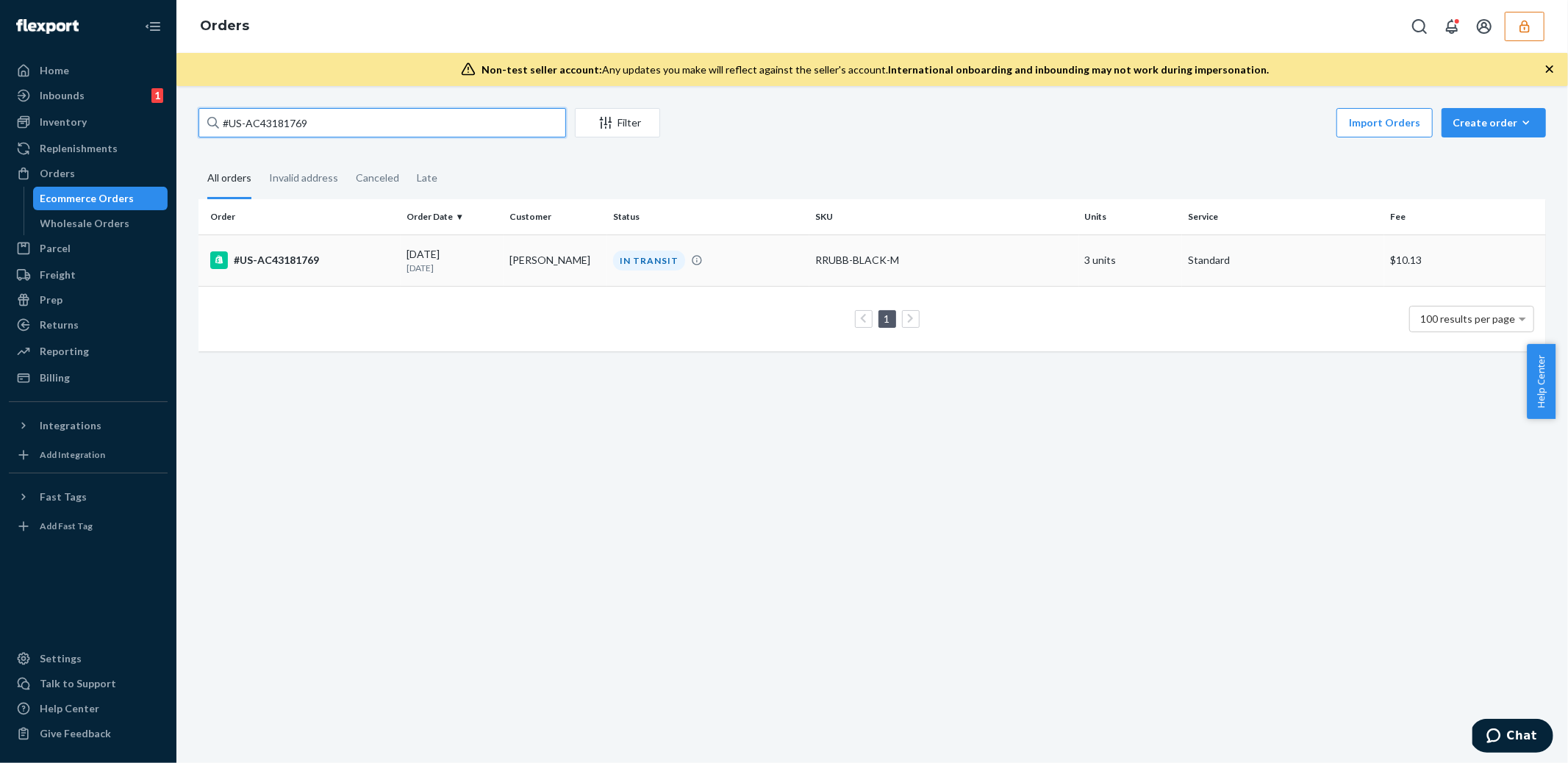
type input "#US-AC43181769"
click at [419, 269] on p "[DATE]" at bounding box center [452, 268] width 92 height 12
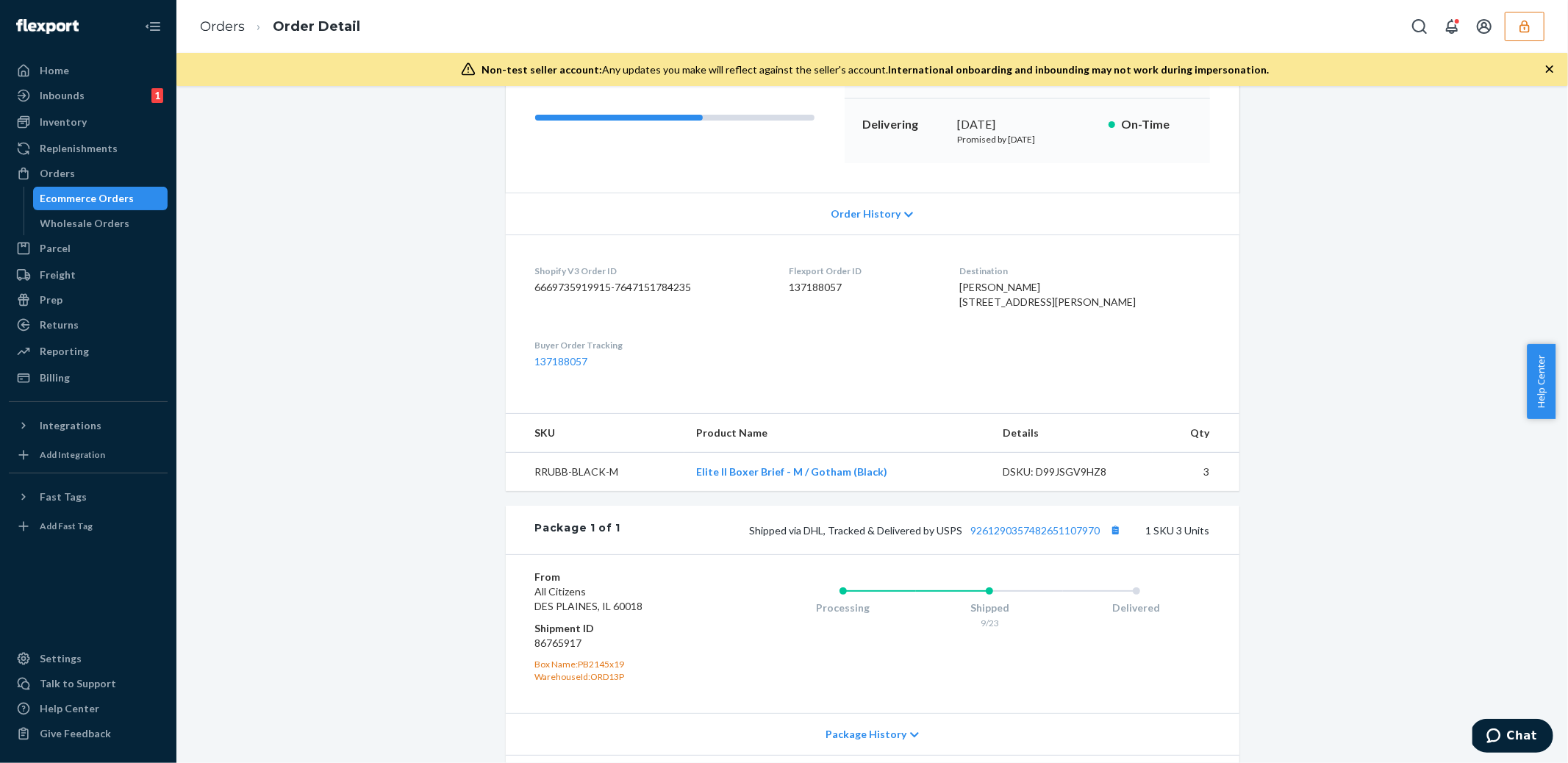
scroll to position [210, 0]
click at [991, 536] on link "9261290357482651107970" at bounding box center [1036, 530] width 130 height 12
click at [97, 202] on div "Ecommerce Orders" at bounding box center [87, 198] width 94 height 15
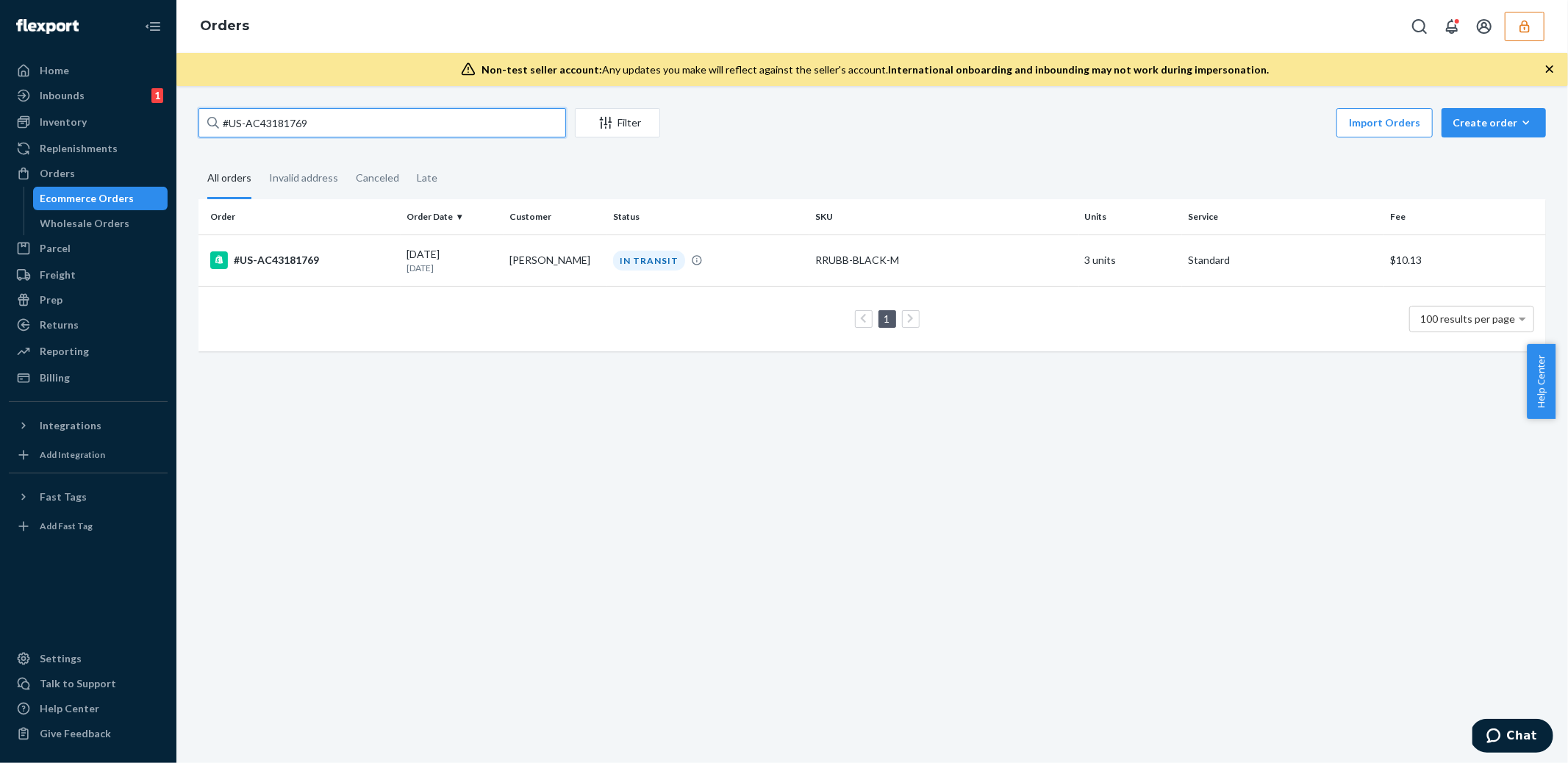
click at [347, 124] on input "#US-AC43181769" at bounding box center [382, 123] width 367 height 29
paste input "8"
type input "#US-AC43181768"
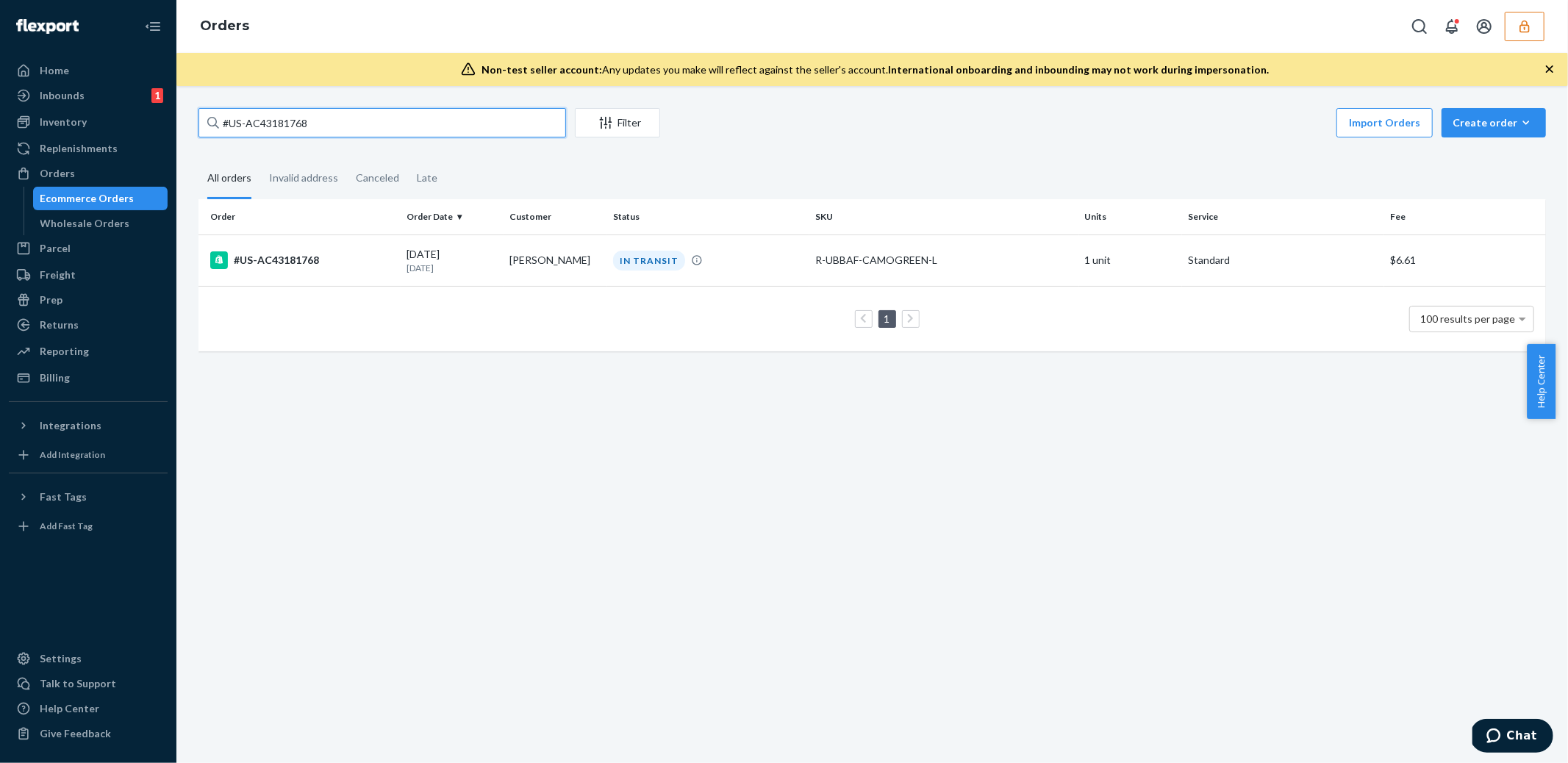
click at [335, 124] on input "#US-AC43181768" at bounding box center [382, 123] width 367 height 29
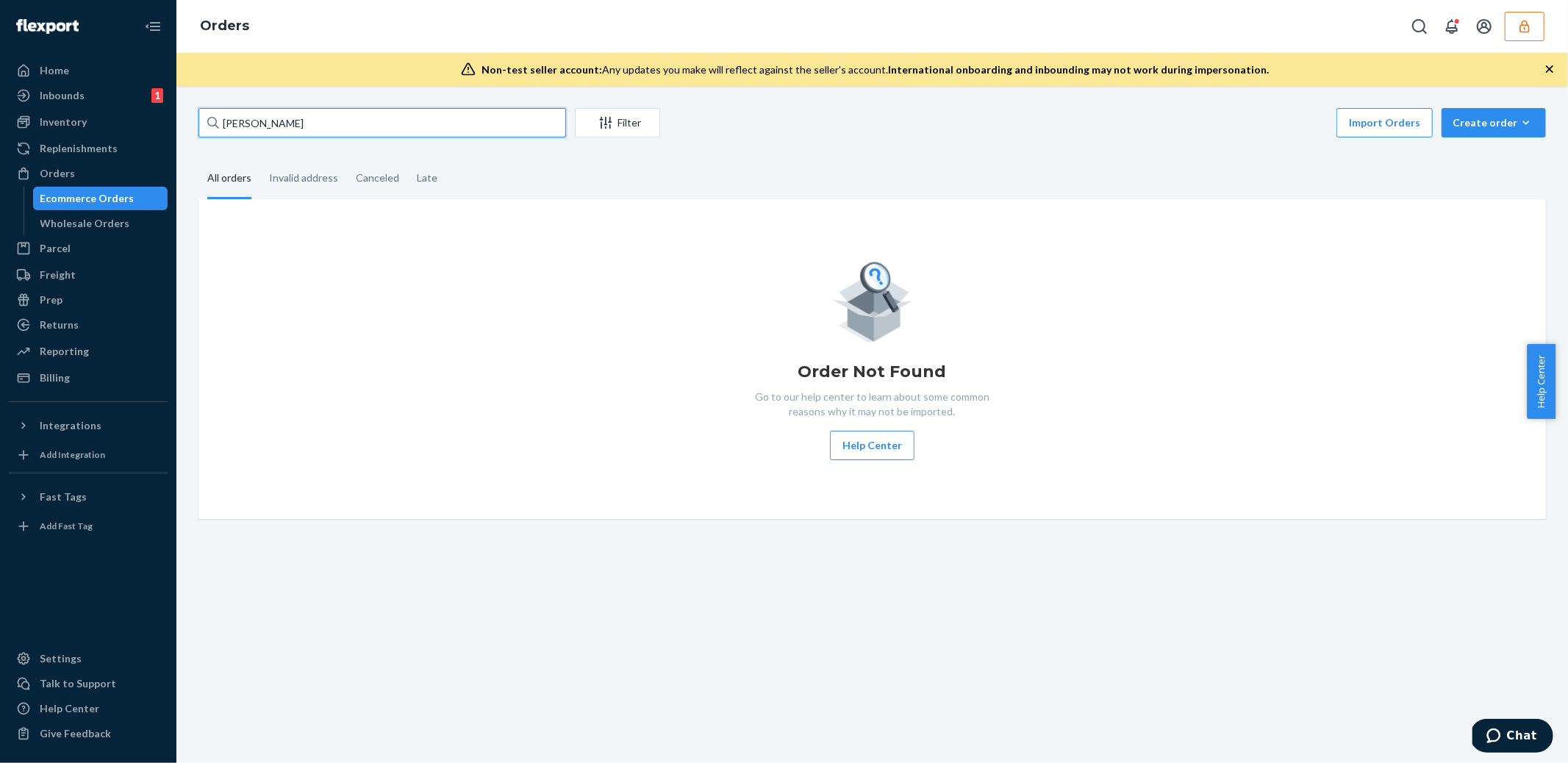
click at [246, 124] on input "[PERSON_NAME]" at bounding box center [382, 123] width 367 height 29
click at [249, 125] on input "[PERSON_NAME]" at bounding box center [382, 123] width 367 height 29
type input "[PERSON_NAME]"
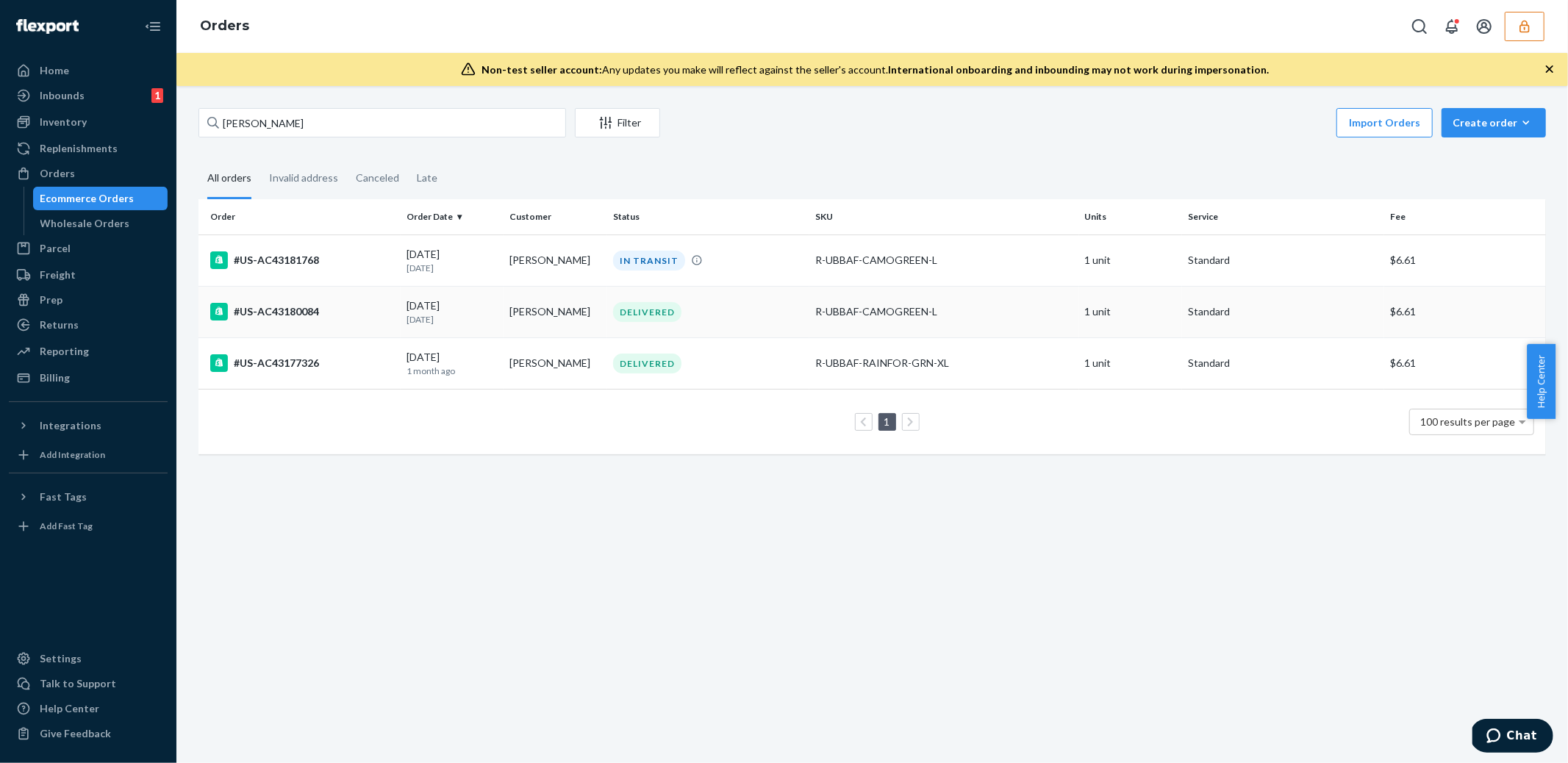
click at [510, 304] on td "[PERSON_NAME]" at bounding box center [556, 312] width 104 height 52
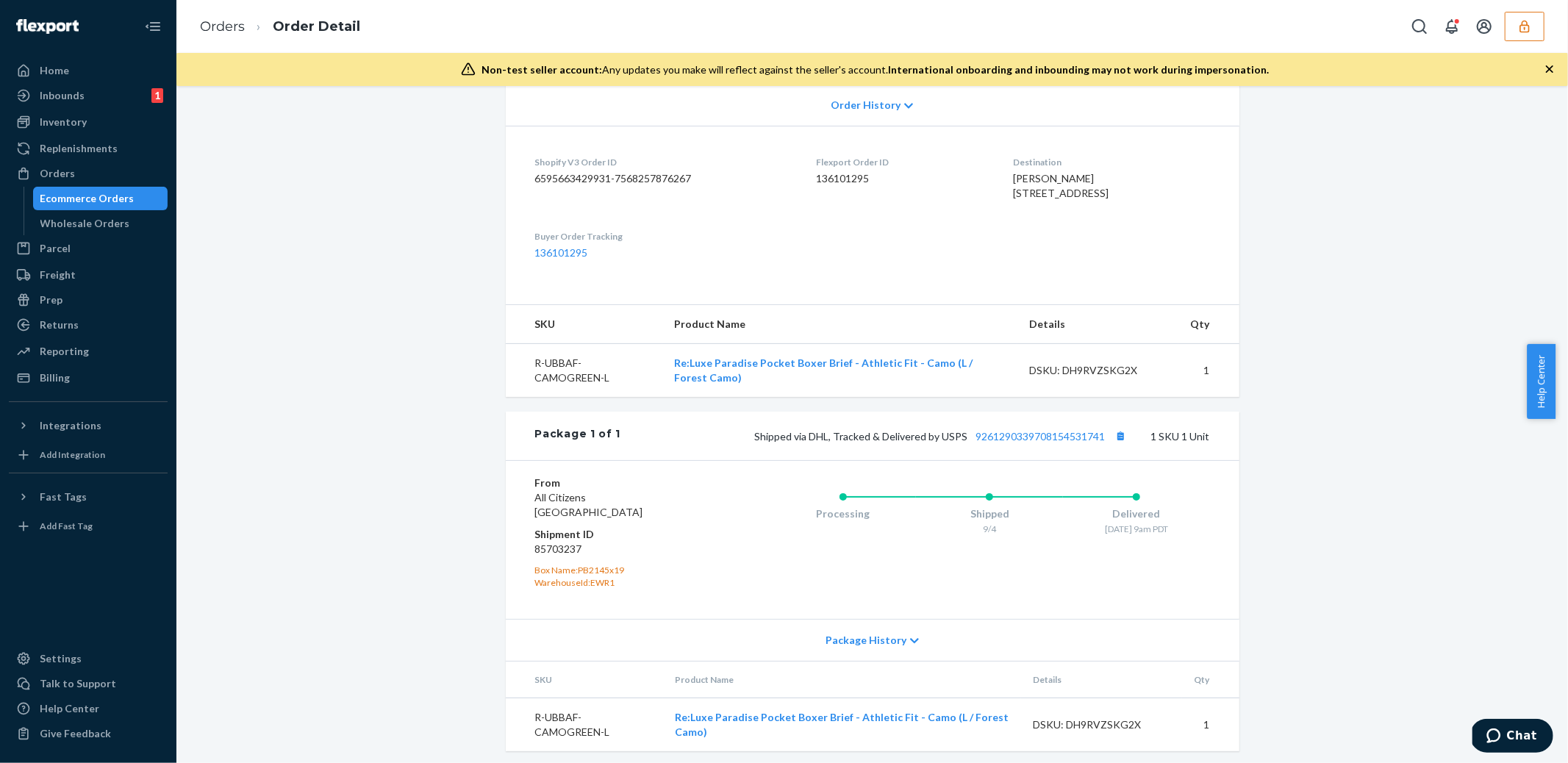
scroll to position [320, 0]
